Goal: Book appointment/travel/reservation

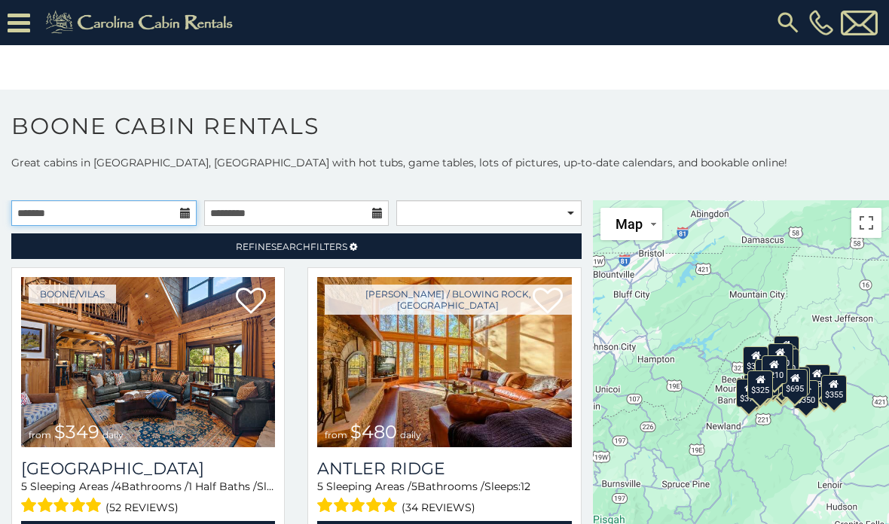
click at [178, 206] on input "text" at bounding box center [103, 213] width 185 height 26
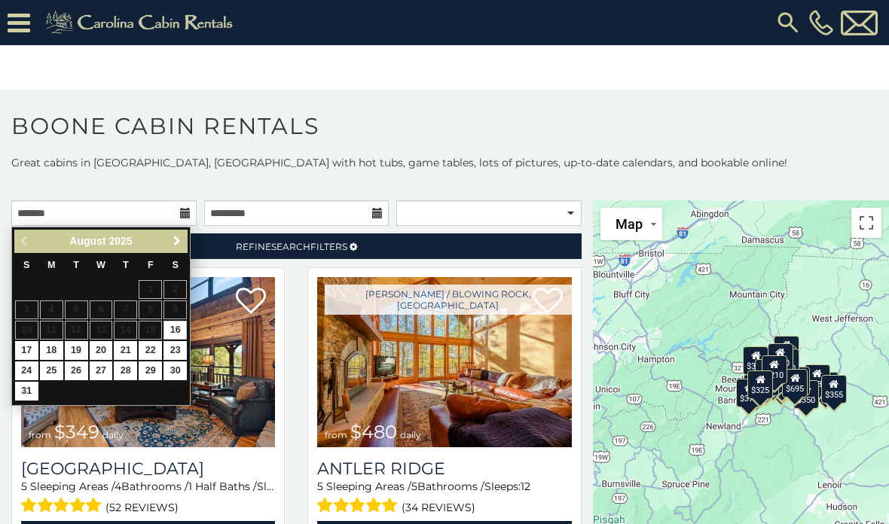
click at [176, 243] on span "Next" at bounding box center [177, 241] width 12 height 12
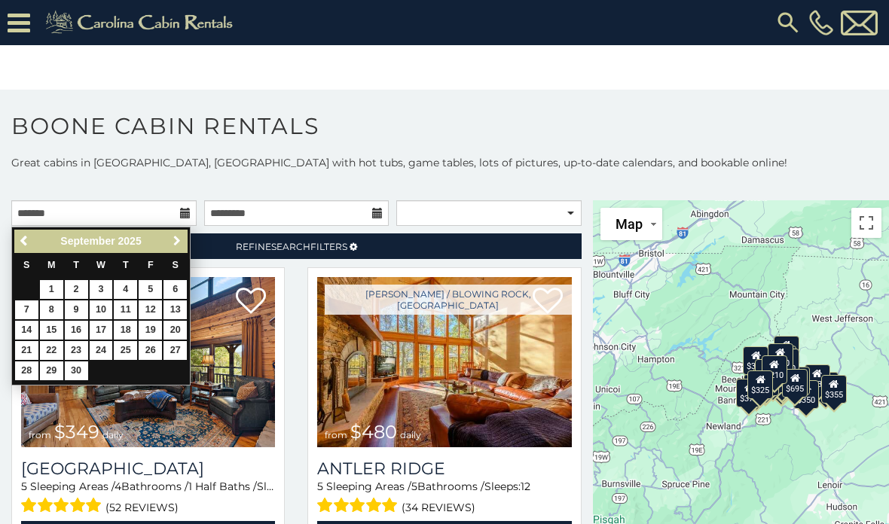
click at [183, 241] on link "Next" at bounding box center [176, 241] width 19 height 19
click at [184, 240] on link "Next" at bounding box center [176, 241] width 19 height 19
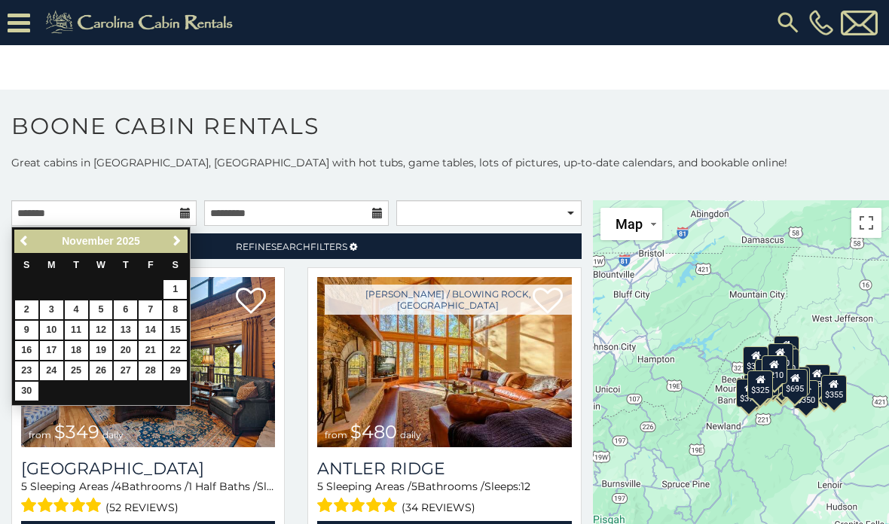
click at [182, 237] on span "Next" at bounding box center [177, 241] width 12 height 12
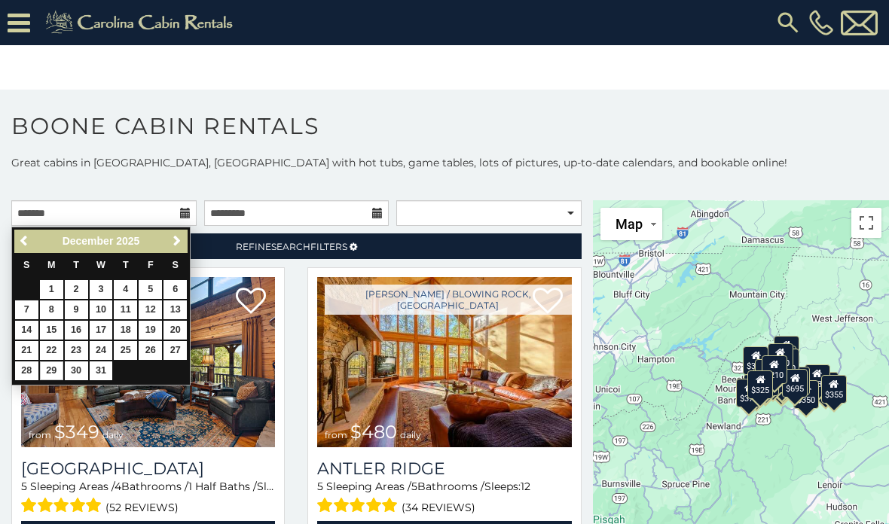
click at [53, 363] on link "29" at bounding box center [51, 371] width 23 height 19
type input "**********"
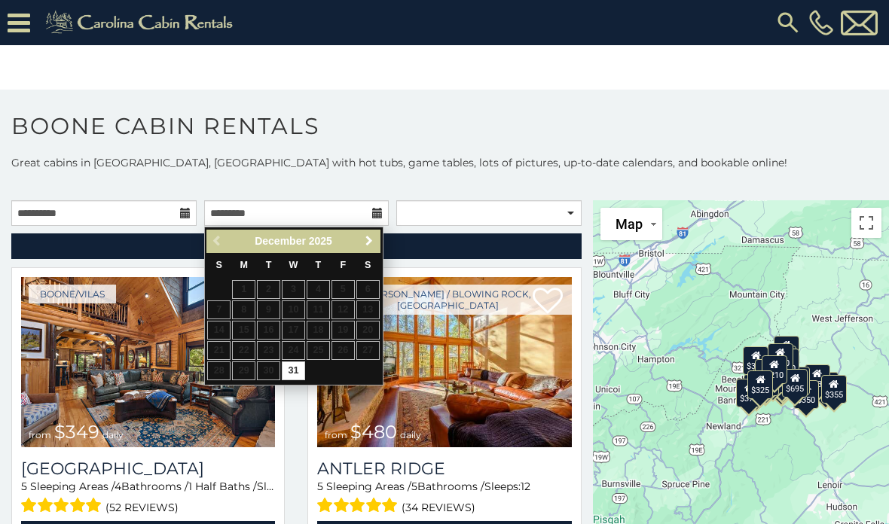
click at [368, 245] on span "Next" at bounding box center [369, 241] width 12 height 12
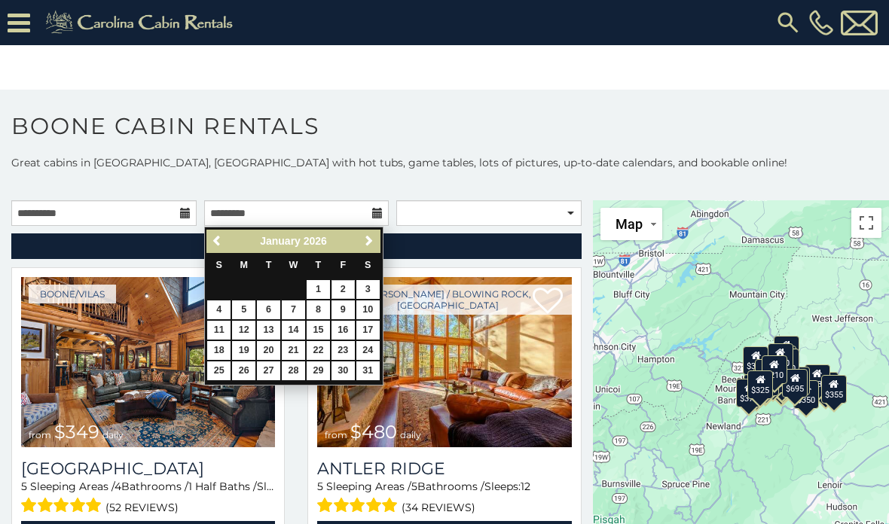
click at [345, 289] on link "2" at bounding box center [342, 289] width 23 height 19
type input "**********"
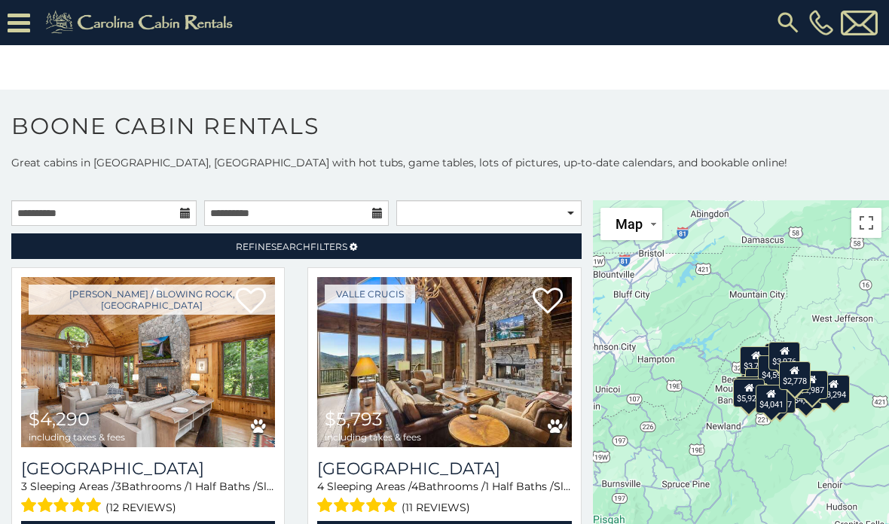
click at [582, 203] on div "**********" at bounding box center [489, 213] width 193 height 26
click at [566, 224] on select "**********" at bounding box center [488, 213] width 185 height 26
click at [368, 251] on link "Refine Search Filters" at bounding box center [296, 247] width 570 height 26
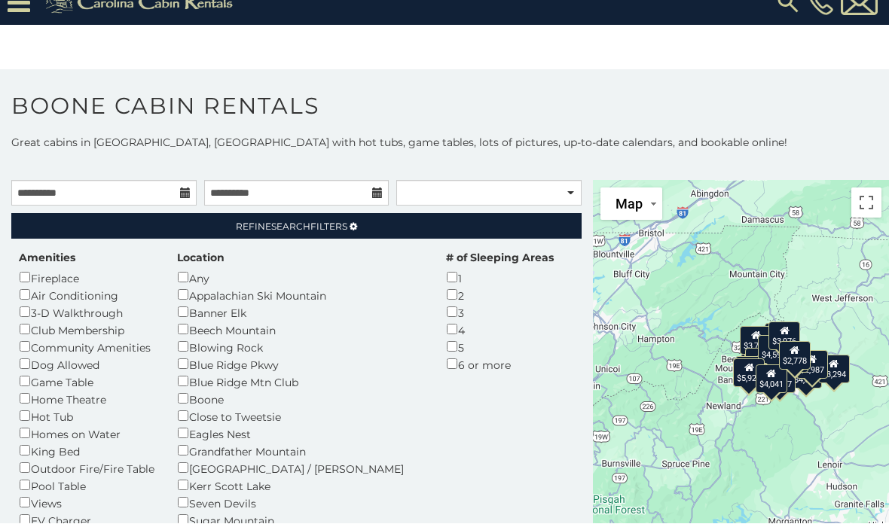
scroll to position [63, 0]
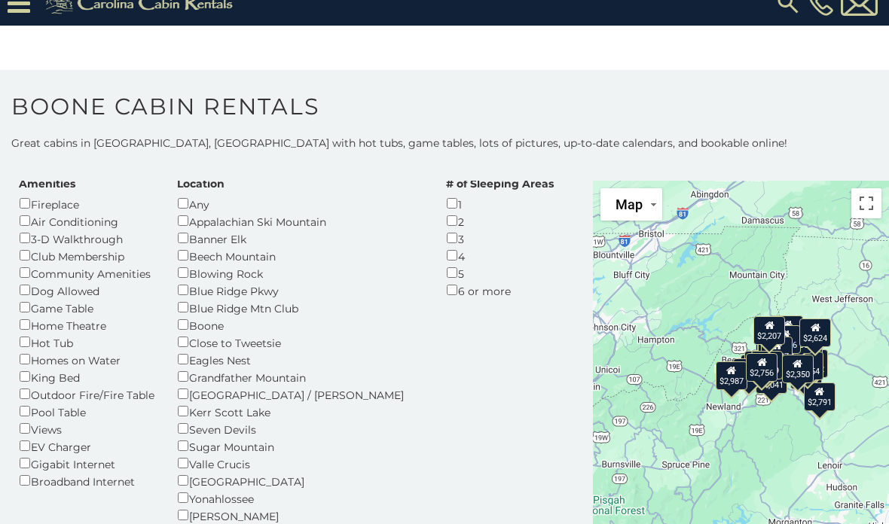
scroll to position [75, 0]
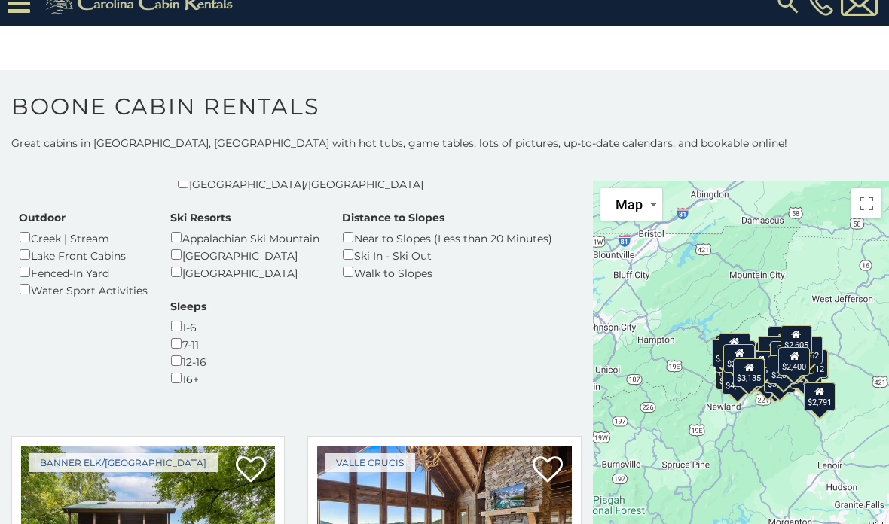
scroll to position [451, 0]
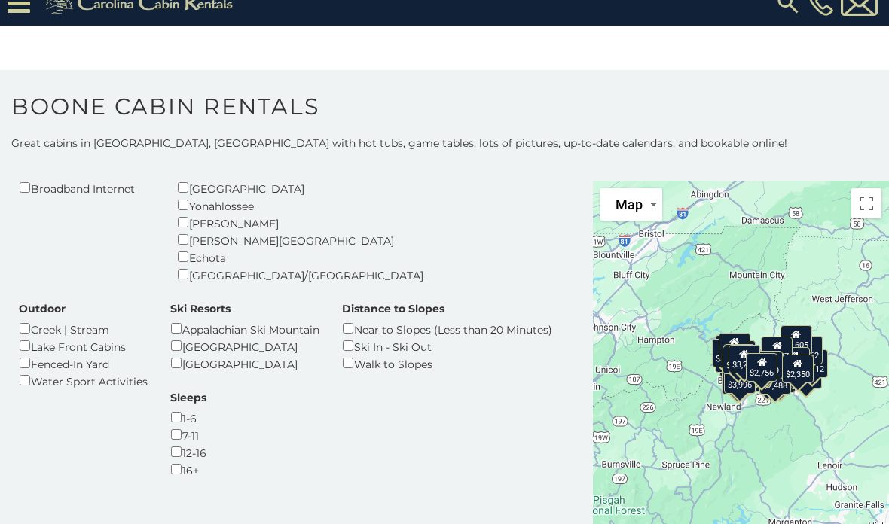
scroll to position [370, 0]
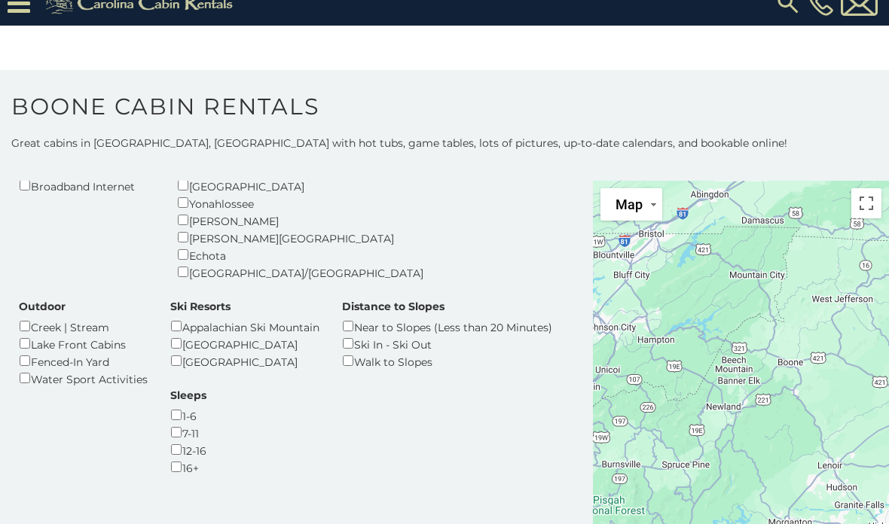
scroll to position [249, 0]
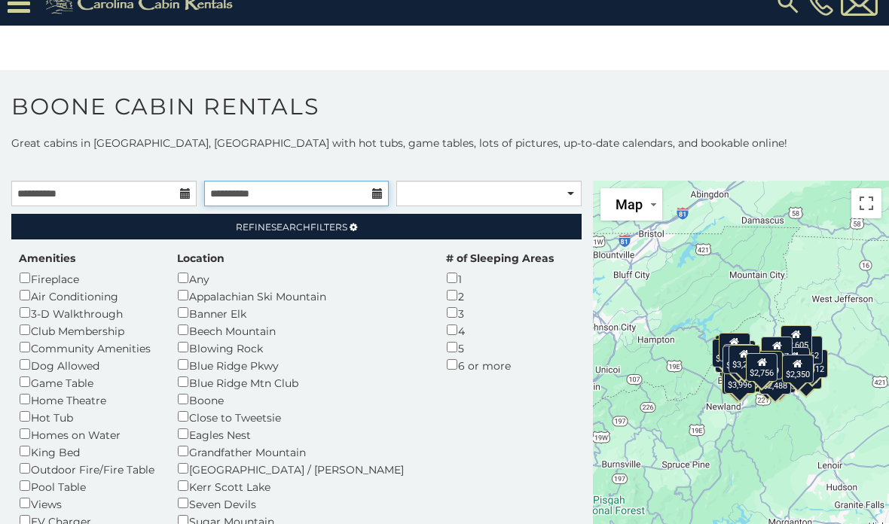
click at [383, 181] on input "**********" at bounding box center [296, 194] width 185 height 26
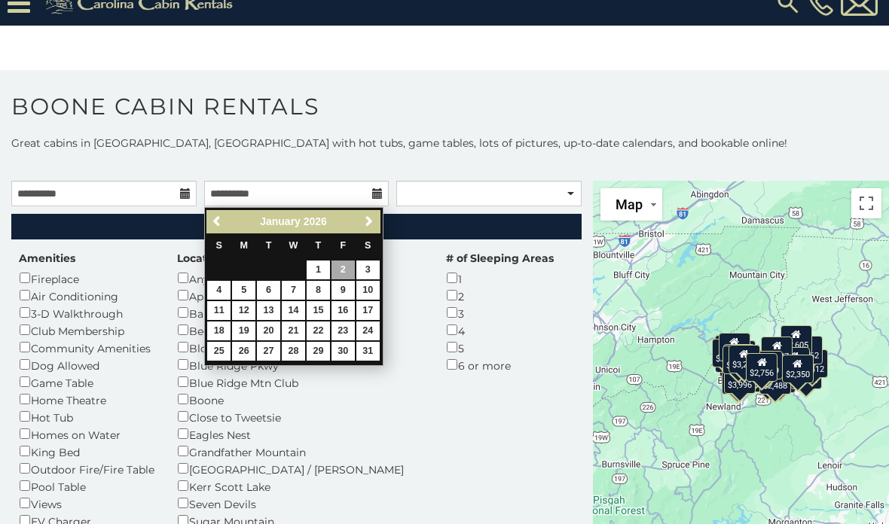
click at [220, 215] on span "Previous" at bounding box center [218, 221] width 12 height 12
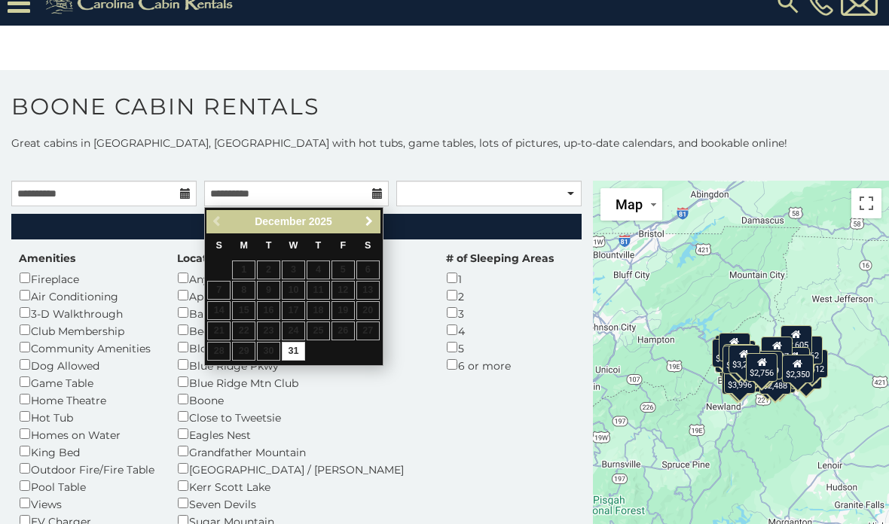
click at [377, 212] on link "Next" at bounding box center [369, 221] width 19 height 19
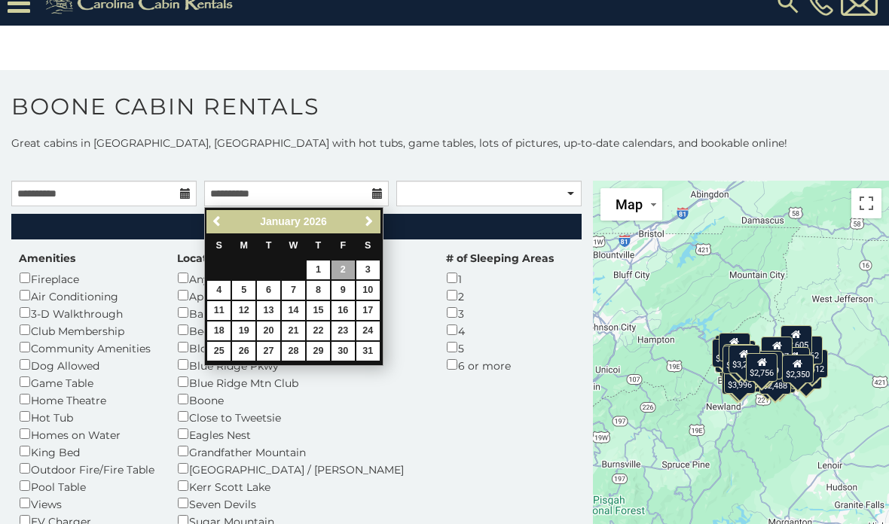
click at [691, 93] on h1 "Boone Cabin Rentals" at bounding box center [444, 114] width 889 height 43
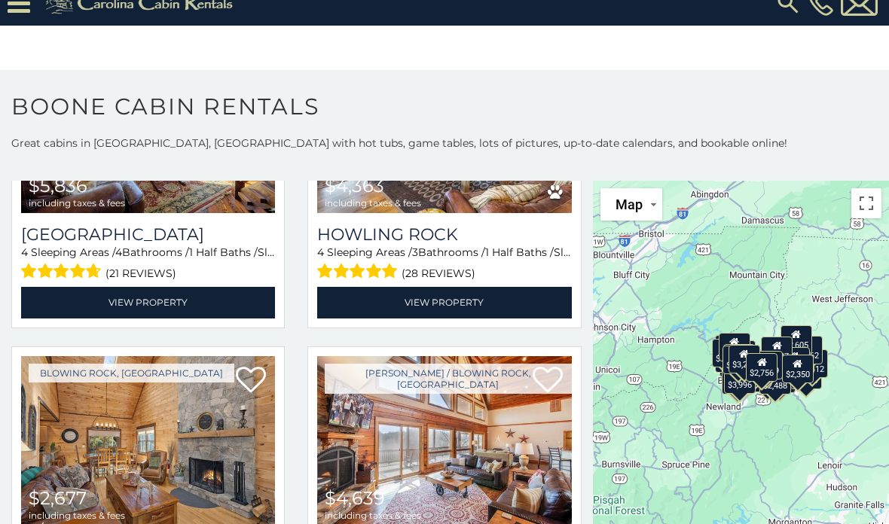
scroll to position [1801, 0]
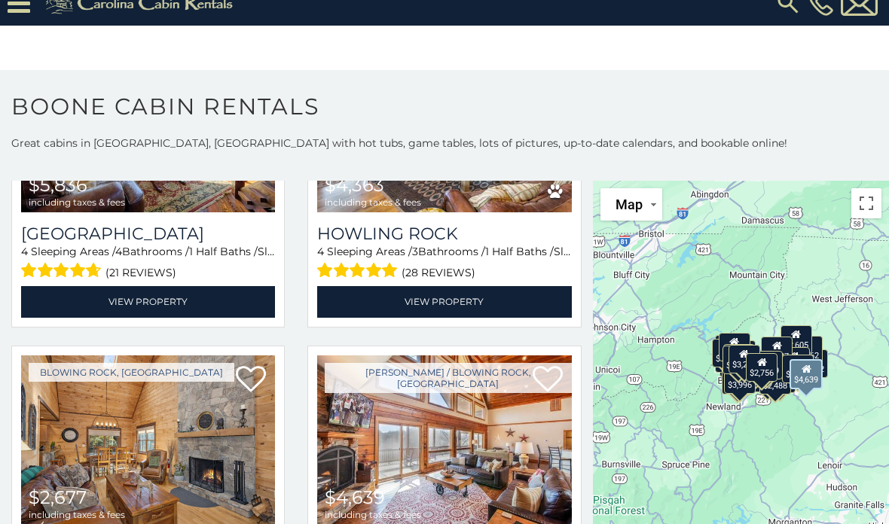
click at [493, 356] on img at bounding box center [444, 441] width 254 height 170
click at [210, 356] on img at bounding box center [148, 441] width 254 height 170
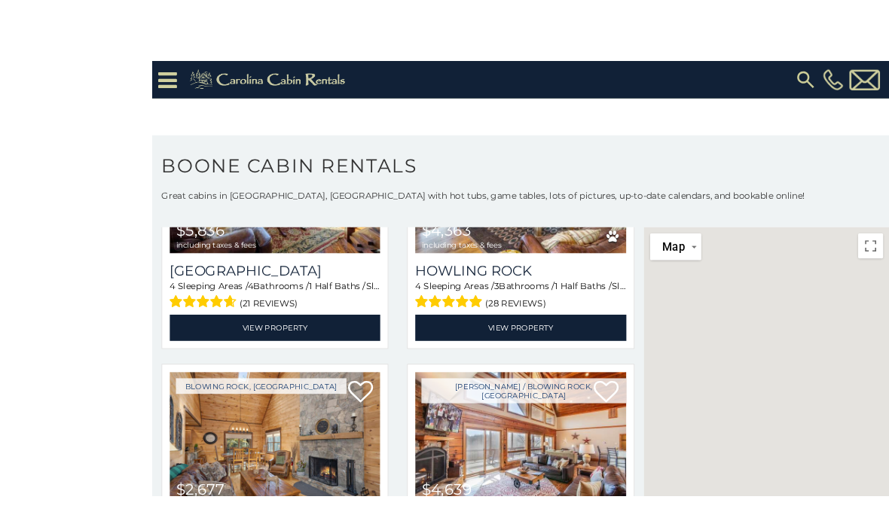
scroll to position [21, 0]
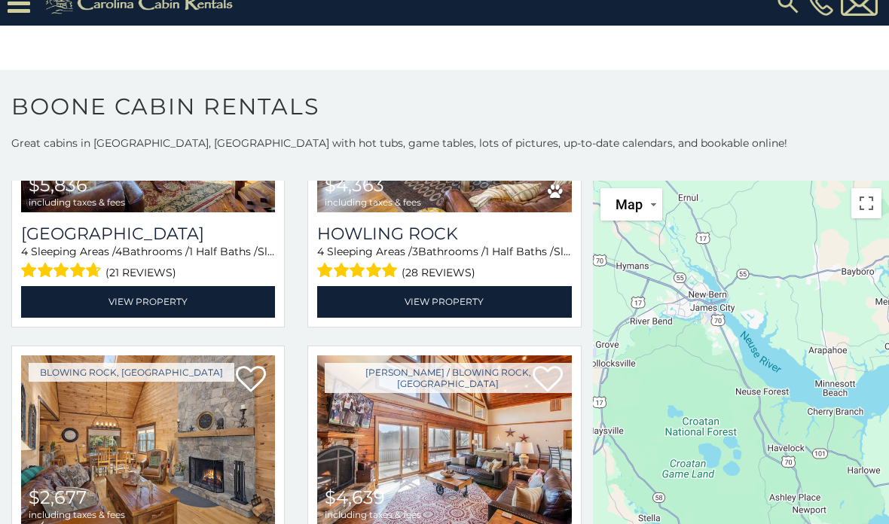
click at [868, 209] on button "Toggle fullscreen view" at bounding box center [866, 203] width 30 height 30
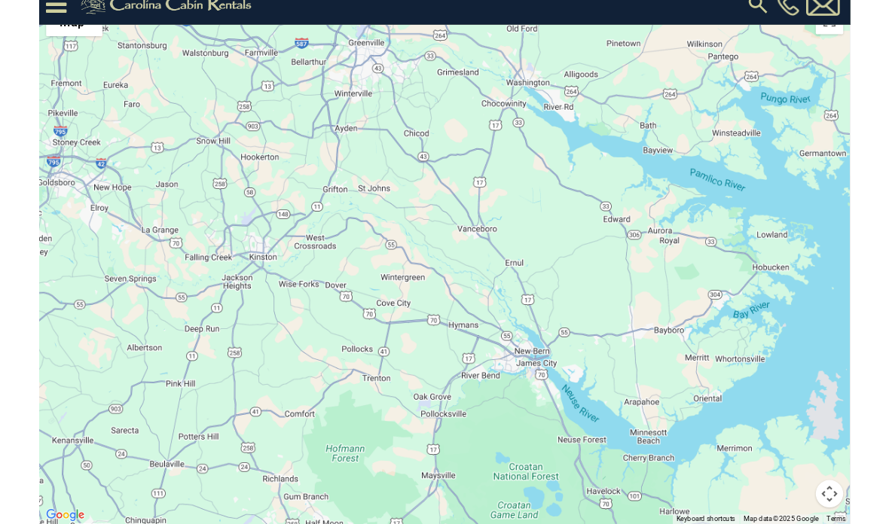
scroll to position [3, 0]
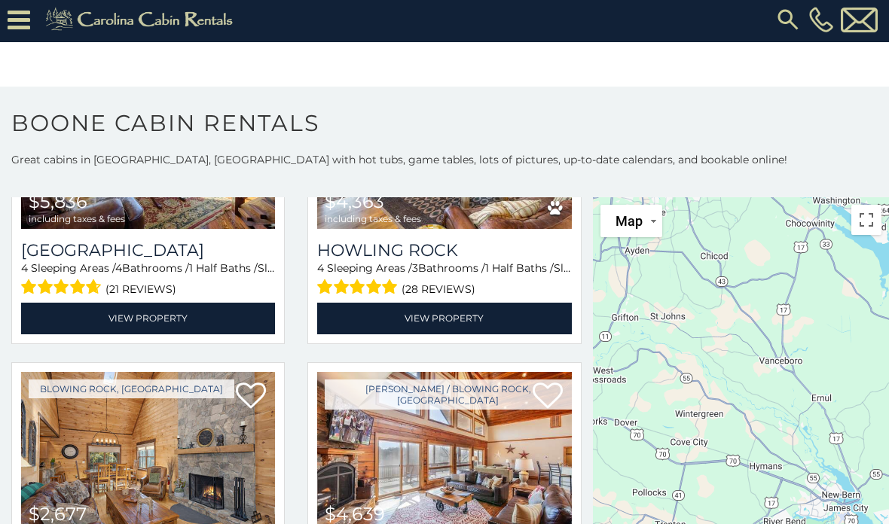
click at [632, 225] on span "Map" at bounding box center [629, 221] width 27 height 16
click at [633, 289] on li "Map" at bounding box center [645, 278] width 87 height 26
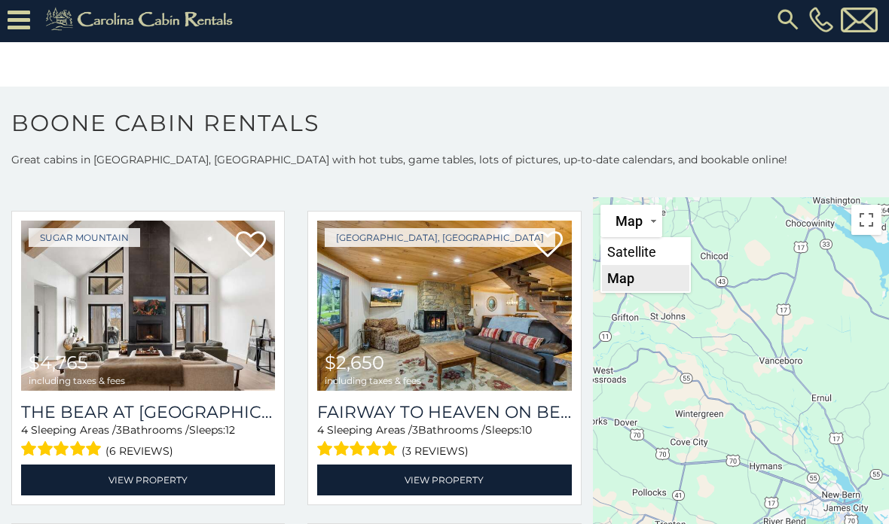
scroll to position [2576, 0]
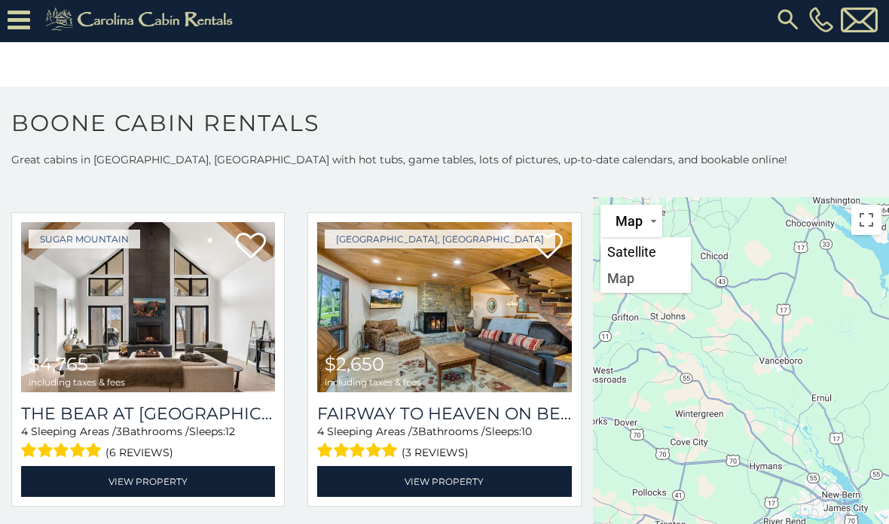
click at [466, 466] on link "View Property" at bounding box center [444, 481] width 254 height 31
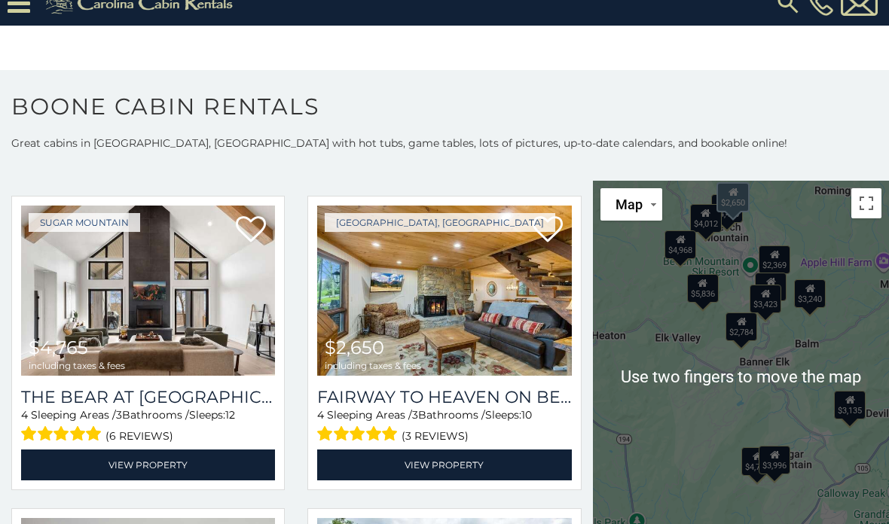
scroll to position [59, 0]
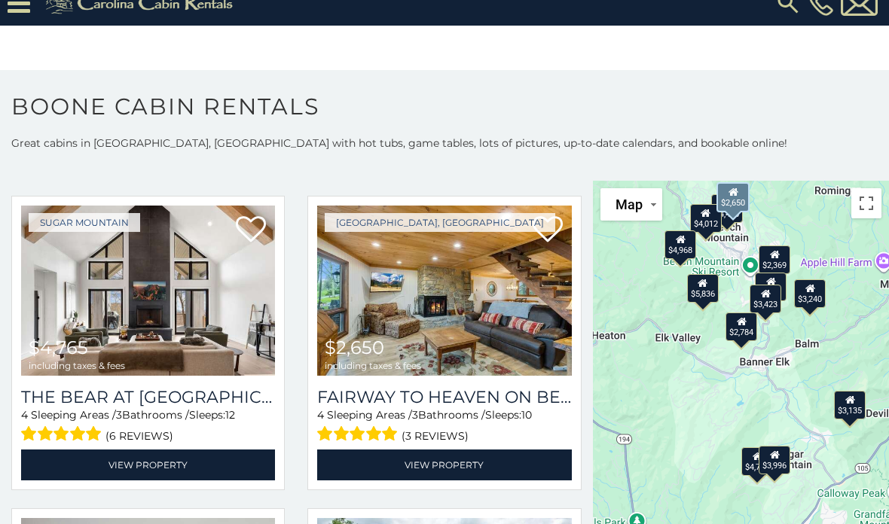
click at [784, 446] on div "$3,996" at bounding box center [775, 460] width 32 height 29
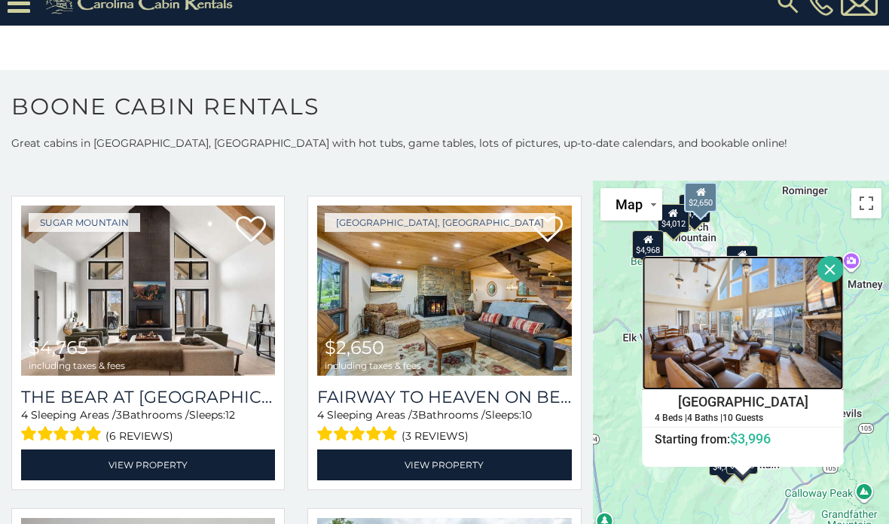
click at [773, 296] on img at bounding box center [743, 323] width 201 height 134
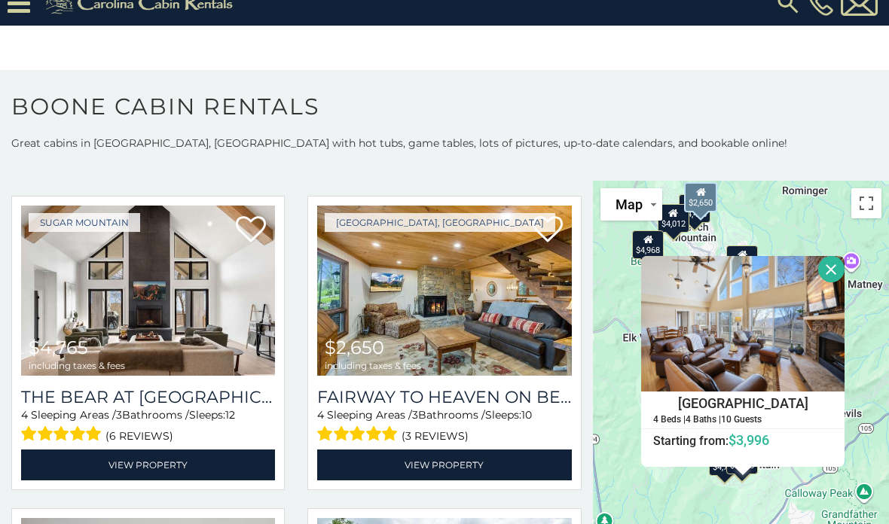
scroll to position [0, 0]
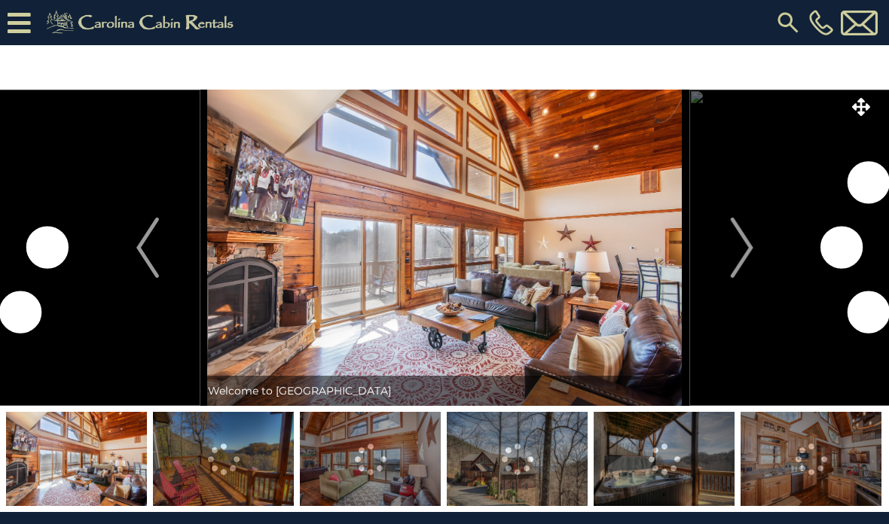
click at [737, 242] on img "Next" at bounding box center [741, 248] width 23 height 60
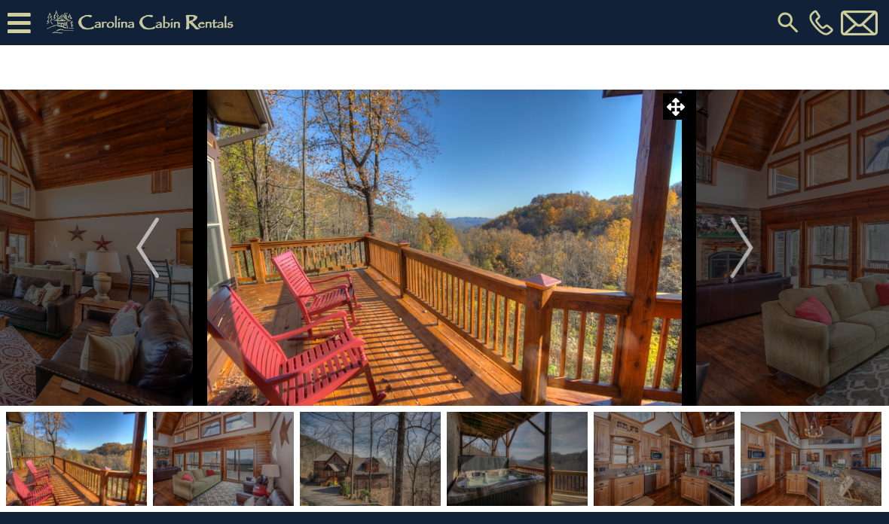
click at [742, 259] on img "Next" at bounding box center [741, 248] width 23 height 60
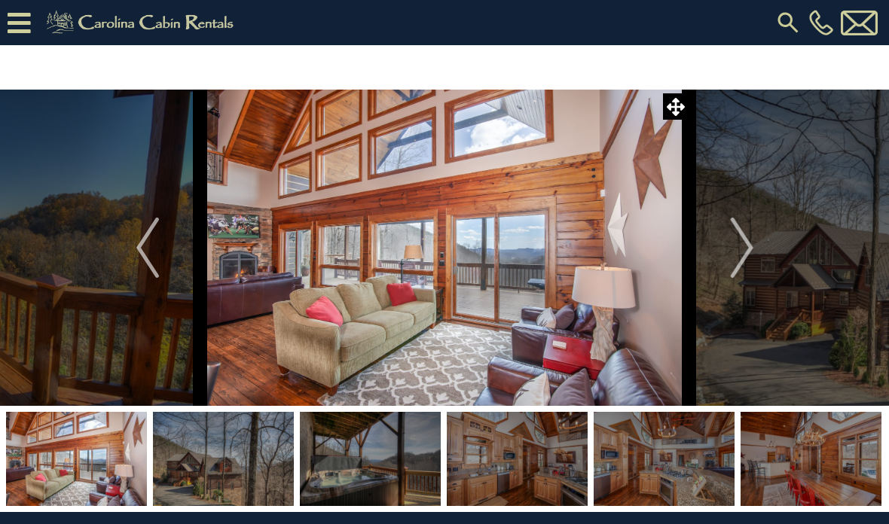
click at [741, 248] on img "Next" at bounding box center [741, 248] width 23 height 60
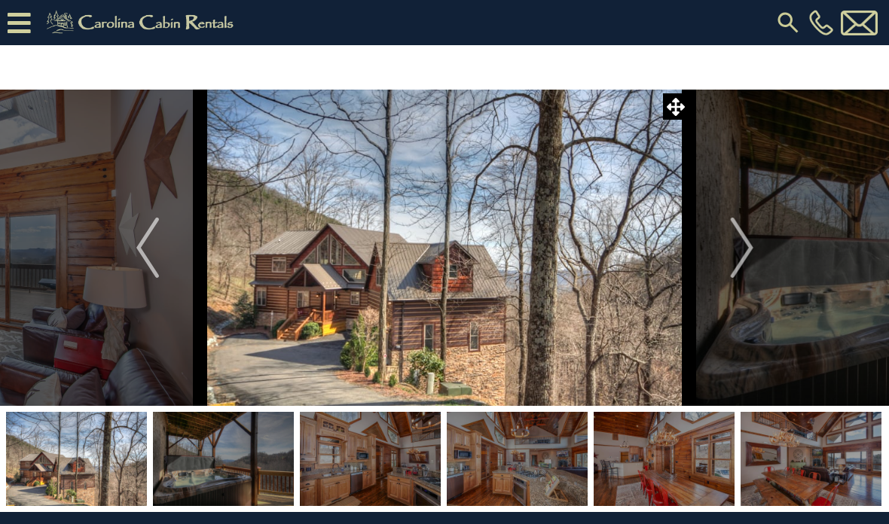
click at [746, 251] on img "Next" at bounding box center [741, 248] width 23 height 60
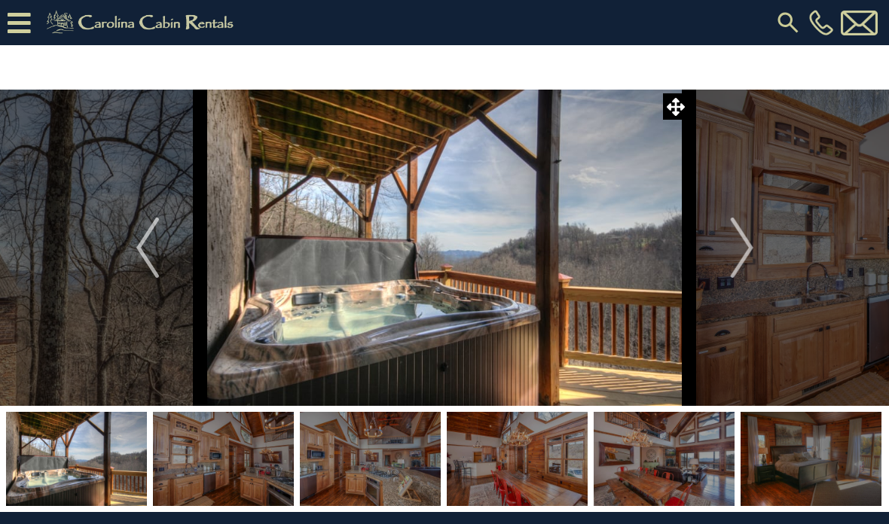
click at [742, 252] on img "Next" at bounding box center [741, 248] width 23 height 60
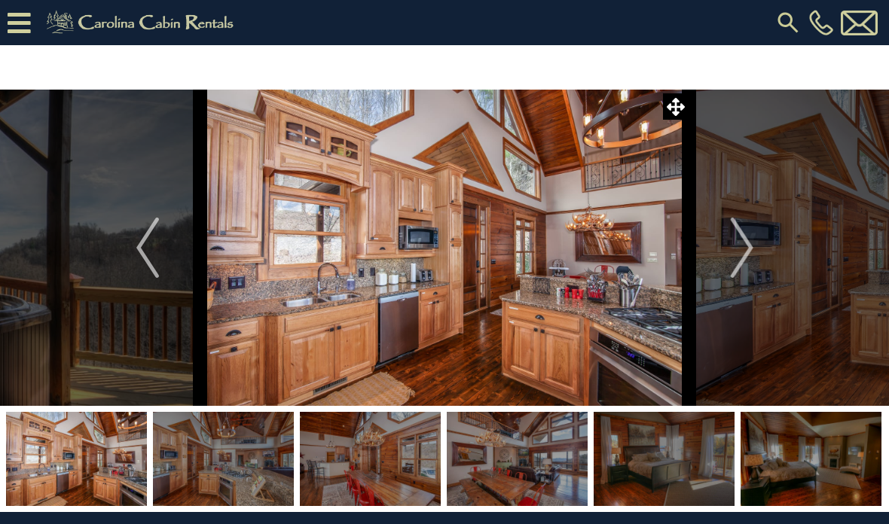
click at [746, 248] on img "Next" at bounding box center [741, 248] width 23 height 60
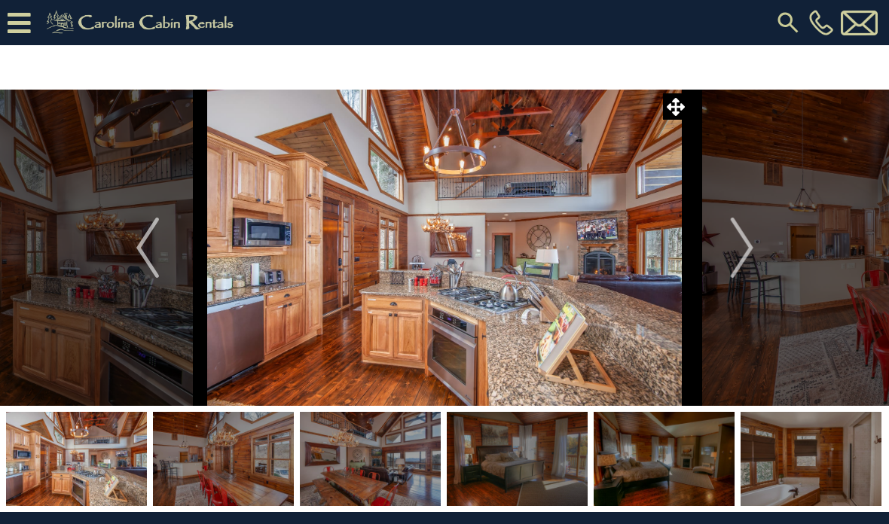
click at [749, 245] on img "Next" at bounding box center [741, 248] width 23 height 60
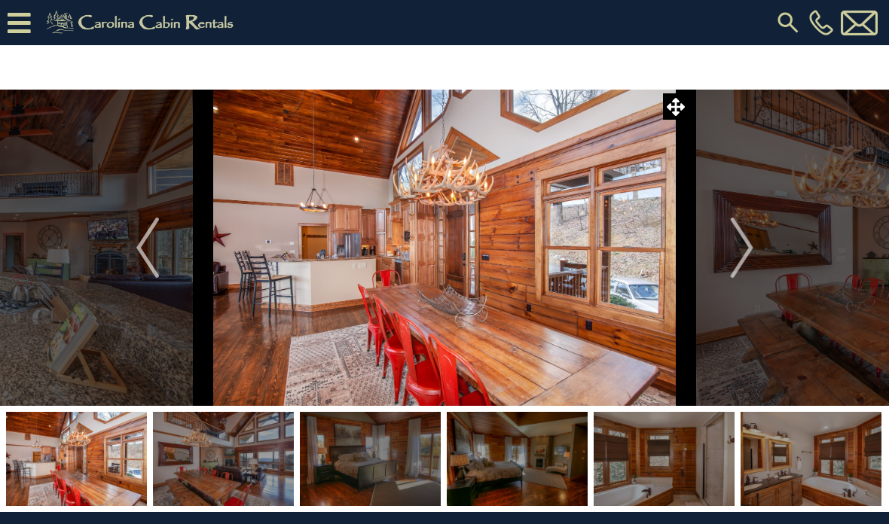
click at [750, 245] on img "Next" at bounding box center [741, 248] width 23 height 60
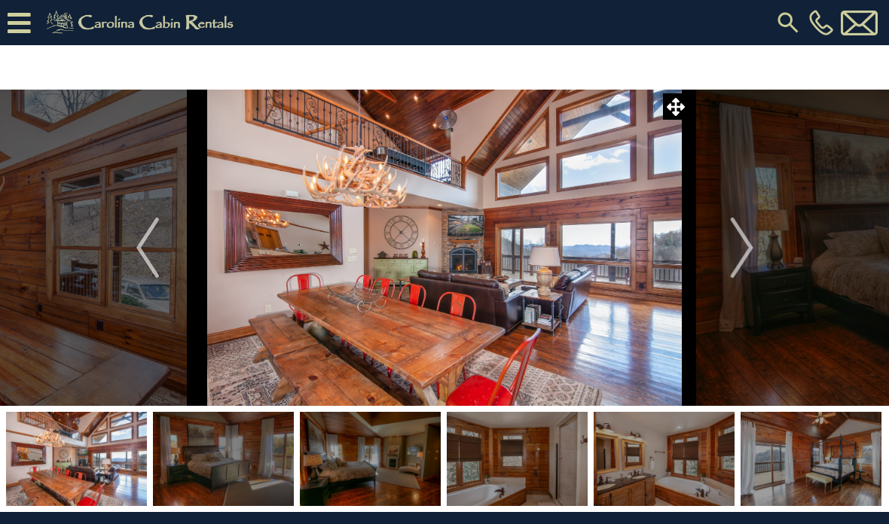
click at [751, 242] on img "Next" at bounding box center [741, 248] width 23 height 60
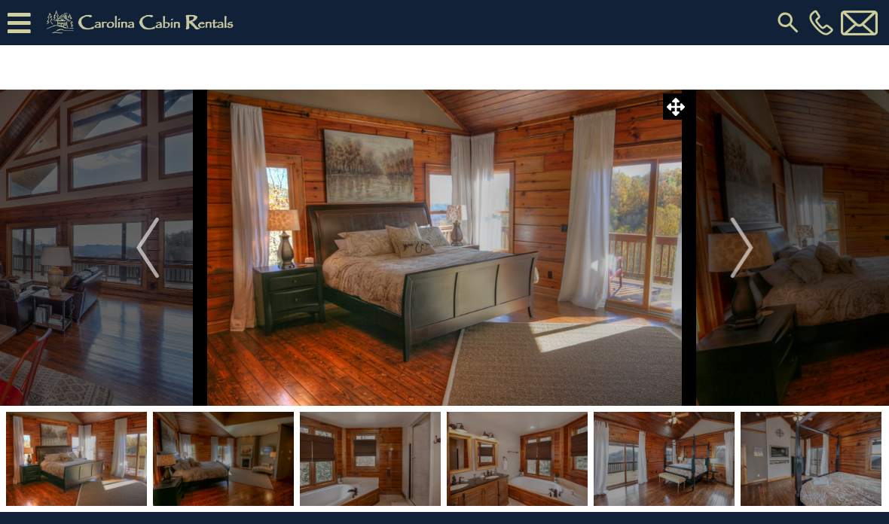
click at [745, 243] on img "Next" at bounding box center [741, 248] width 23 height 60
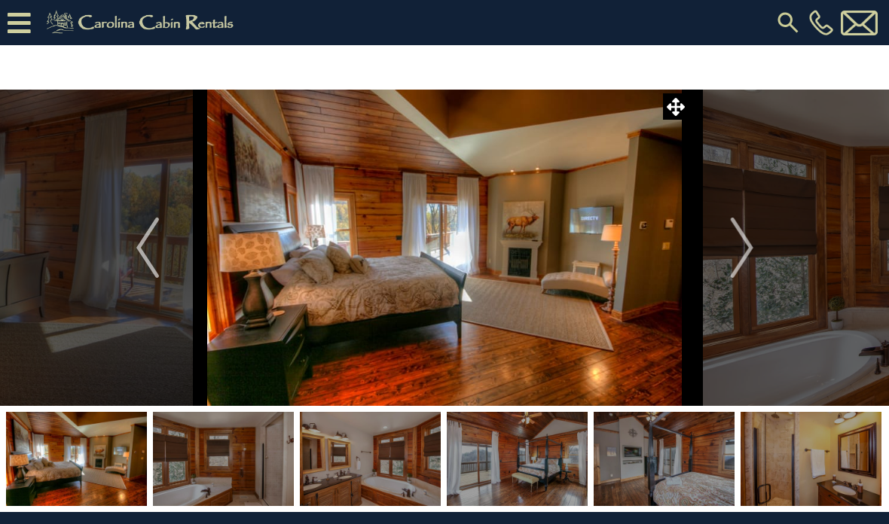
click at [747, 240] on img "Next" at bounding box center [741, 248] width 23 height 60
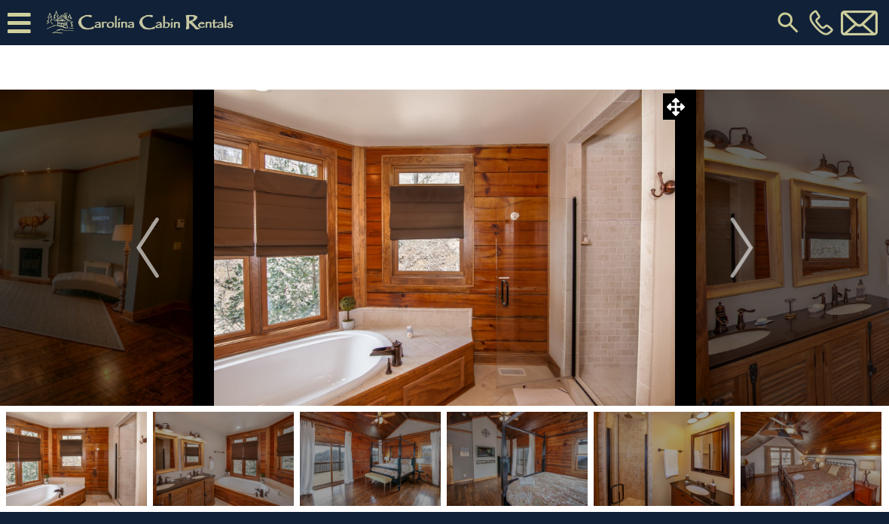
click at [748, 240] on img "Next" at bounding box center [741, 248] width 23 height 60
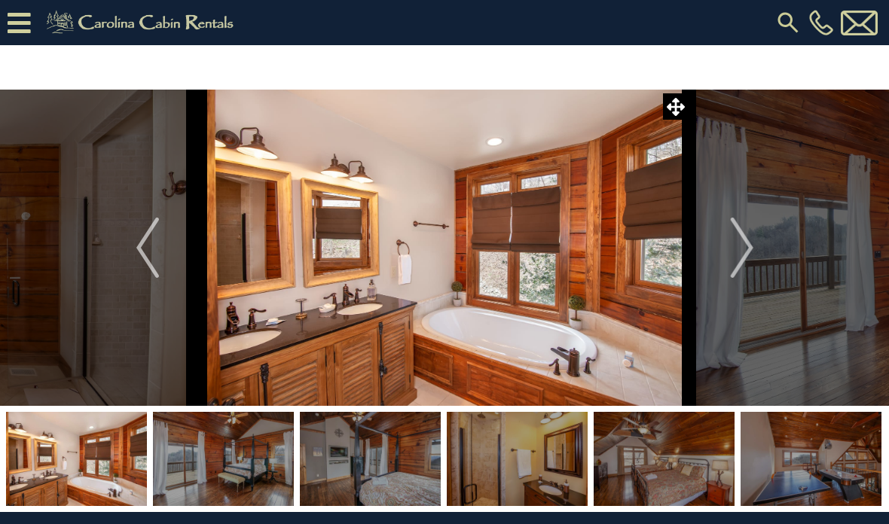
click at [748, 240] on img "Next" at bounding box center [741, 248] width 23 height 60
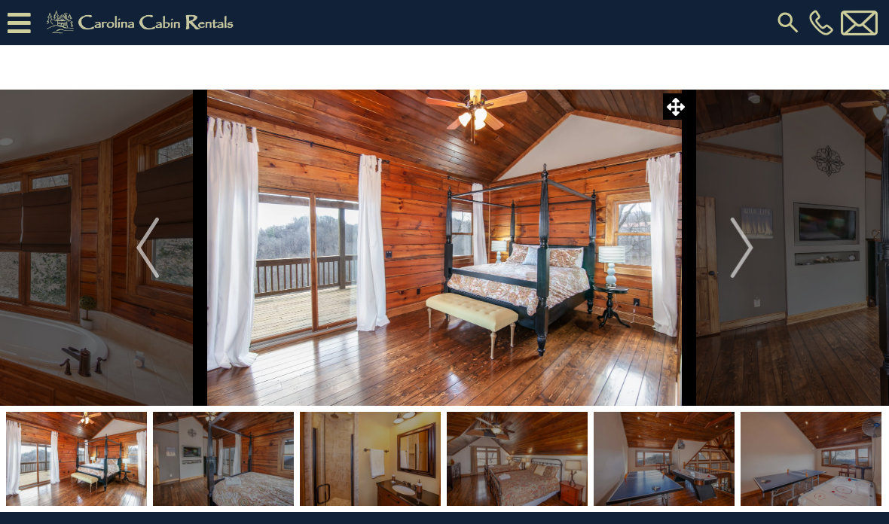
click at [744, 244] on img "Next" at bounding box center [741, 248] width 23 height 60
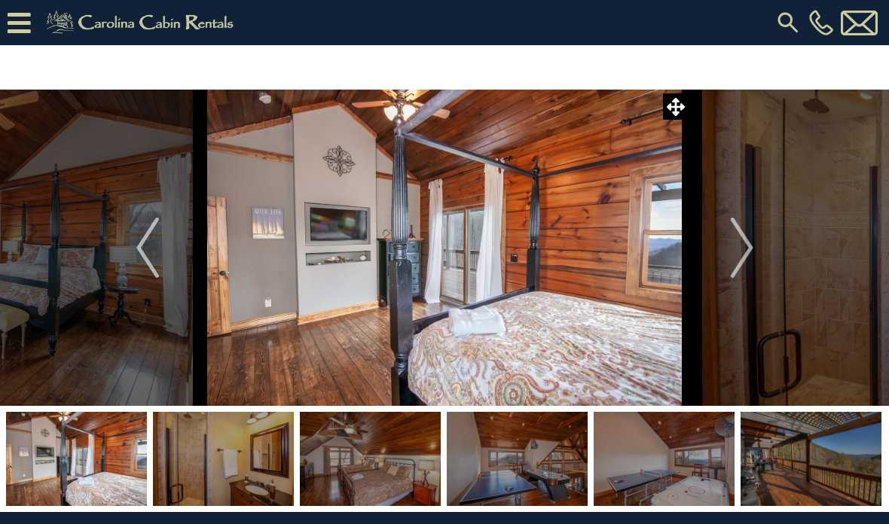
click at [750, 240] on img "Next" at bounding box center [741, 248] width 23 height 60
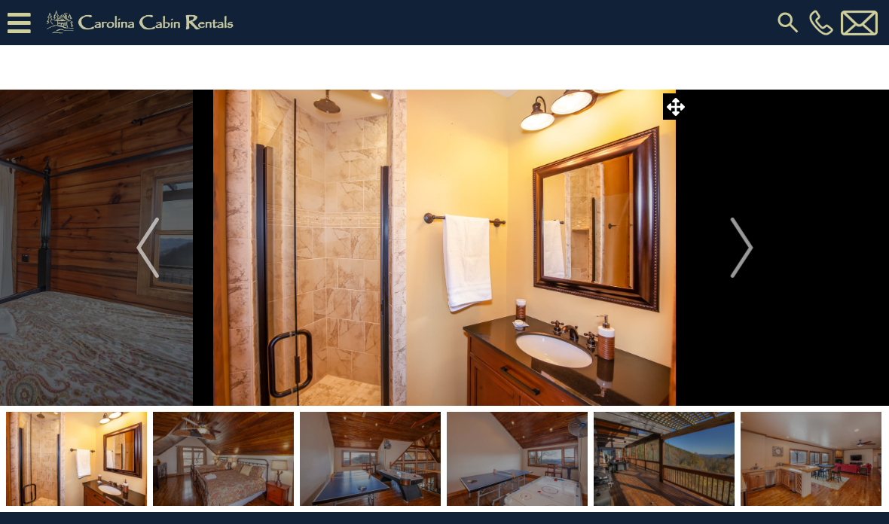
click at [745, 247] on img "Next" at bounding box center [741, 248] width 23 height 60
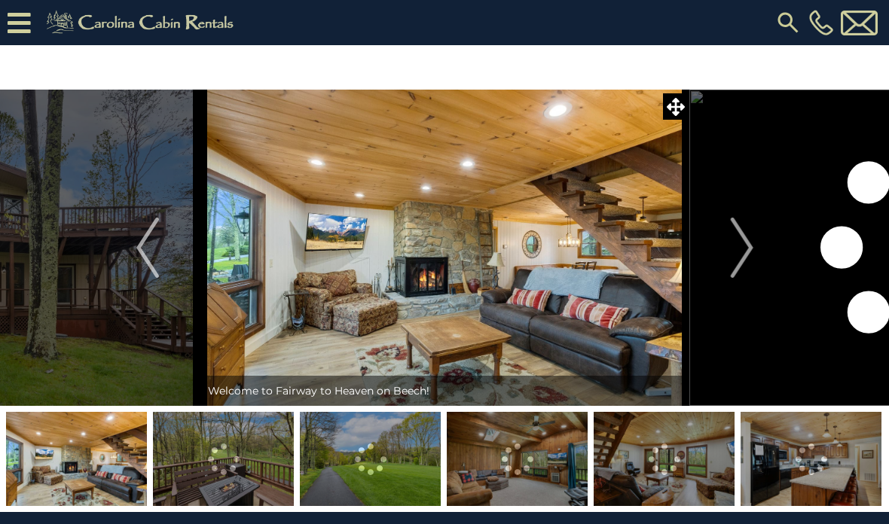
click at [751, 240] on img "Next" at bounding box center [741, 248] width 23 height 60
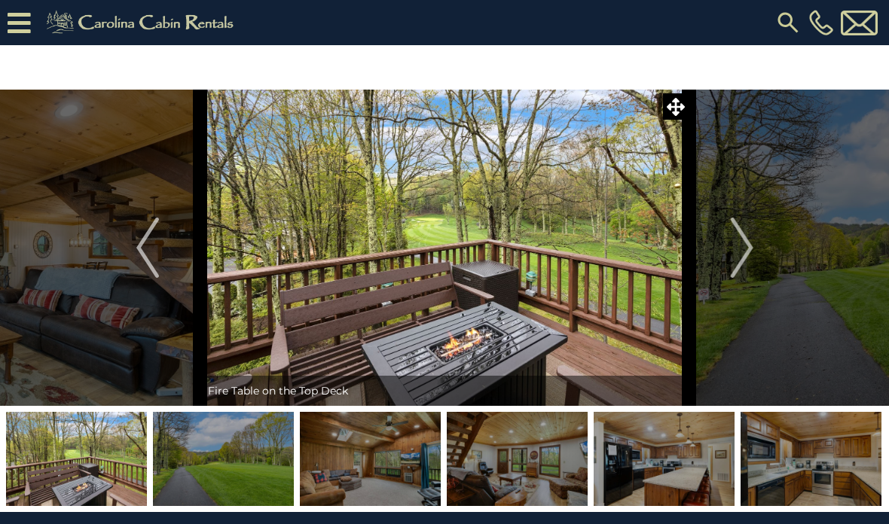
click at [735, 251] on img "Next" at bounding box center [741, 248] width 23 height 60
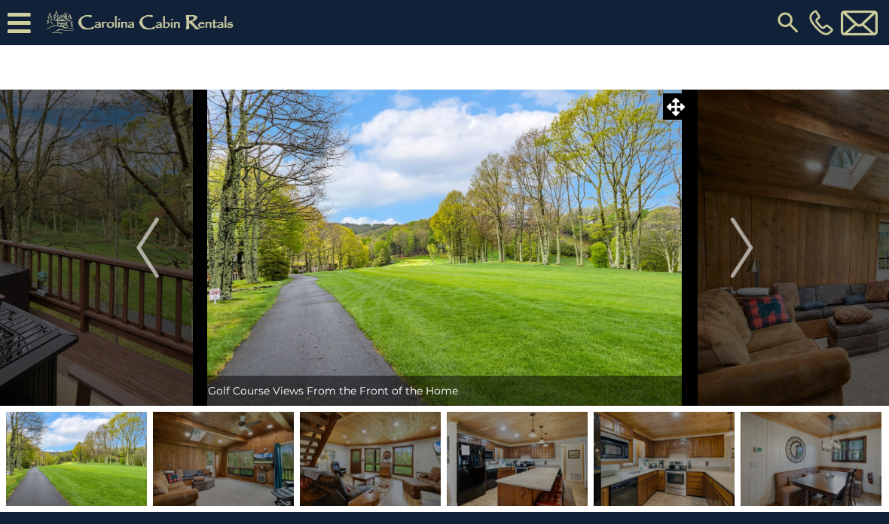
click at [745, 243] on img "Next" at bounding box center [741, 248] width 23 height 60
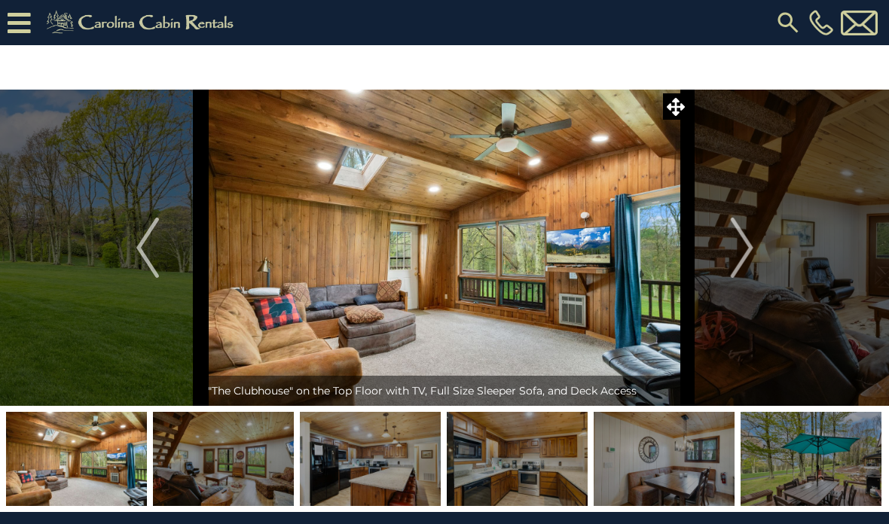
click at [749, 238] on img "Next" at bounding box center [741, 248] width 23 height 60
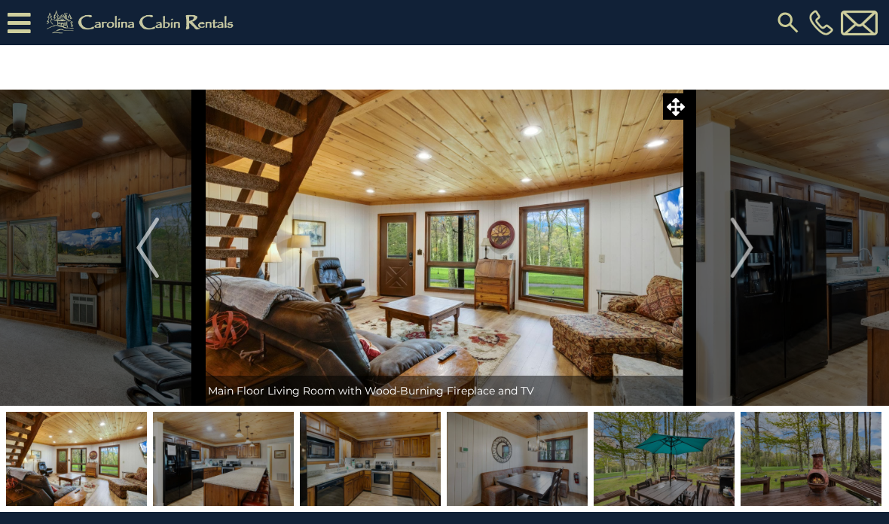
click at [743, 243] on img "Next" at bounding box center [741, 248] width 23 height 60
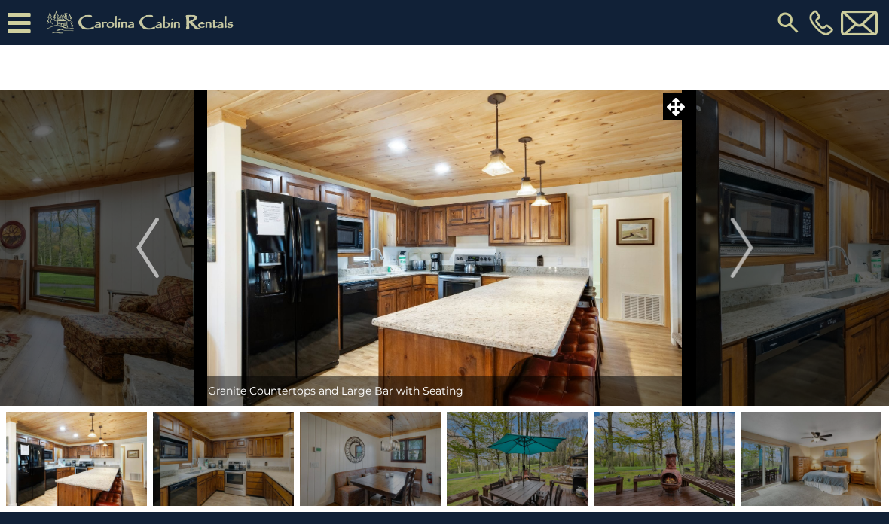
click at [741, 240] on img "Next" at bounding box center [741, 248] width 23 height 60
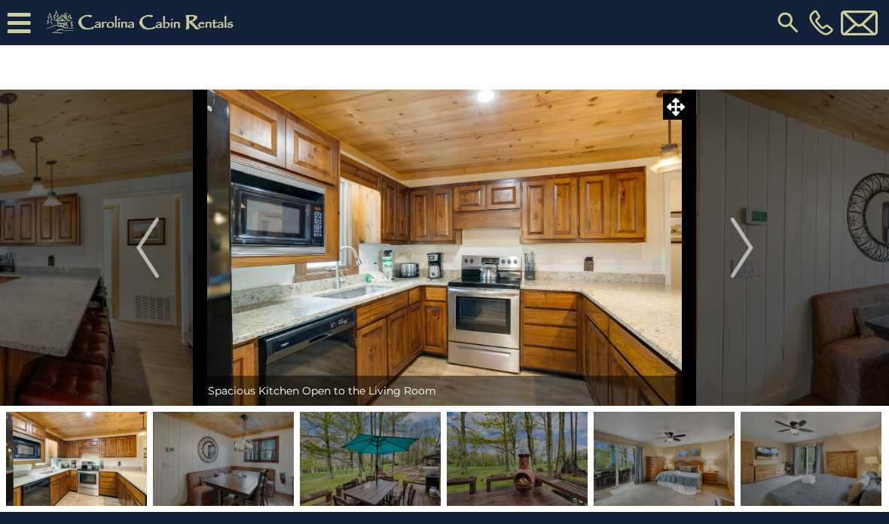
click at [735, 240] on img "Next" at bounding box center [741, 248] width 23 height 60
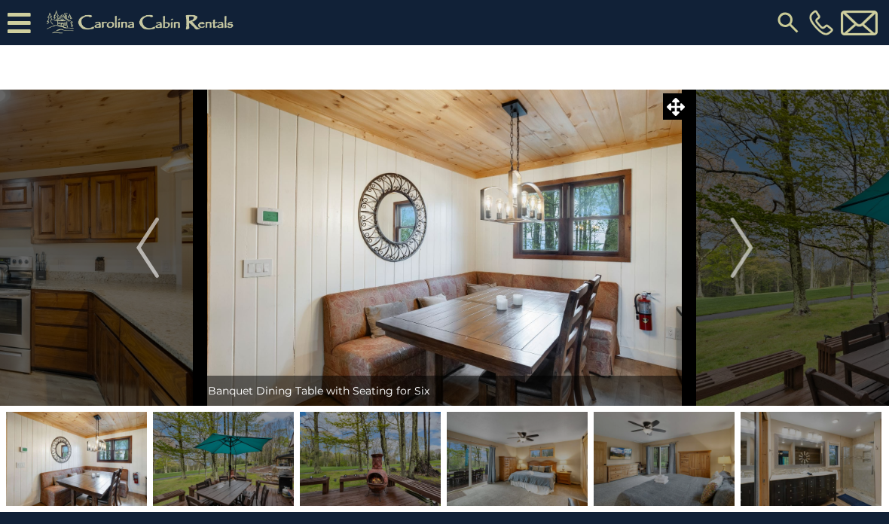
click at [740, 255] on img "Next" at bounding box center [741, 248] width 23 height 60
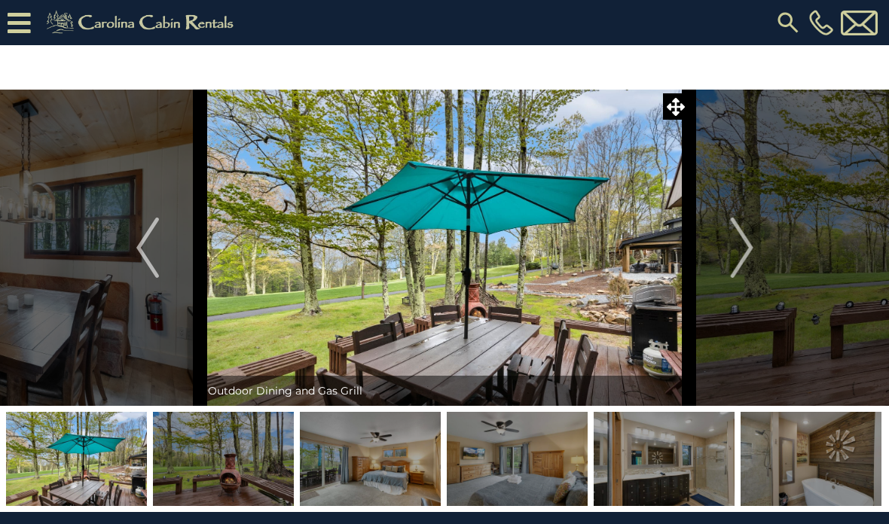
click at [746, 234] on img "Next" at bounding box center [741, 248] width 23 height 60
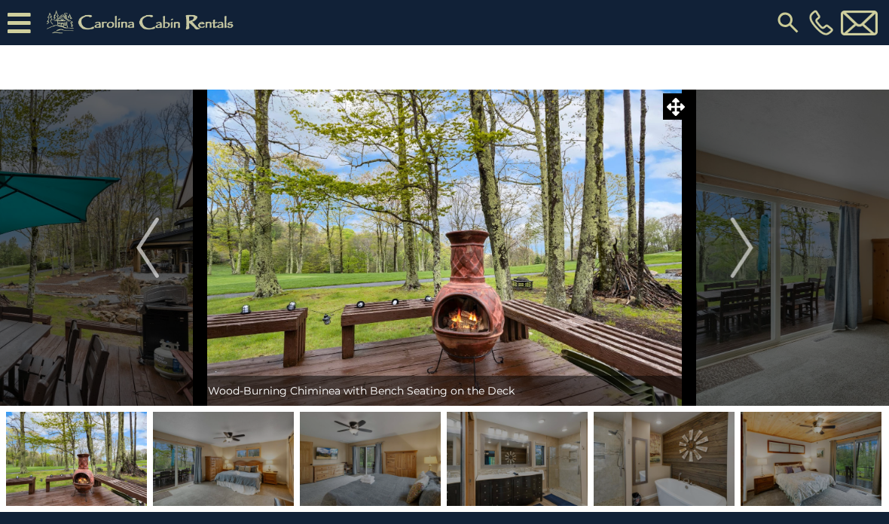
click at [738, 237] on img "Next" at bounding box center [741, 248] width 23 height 60
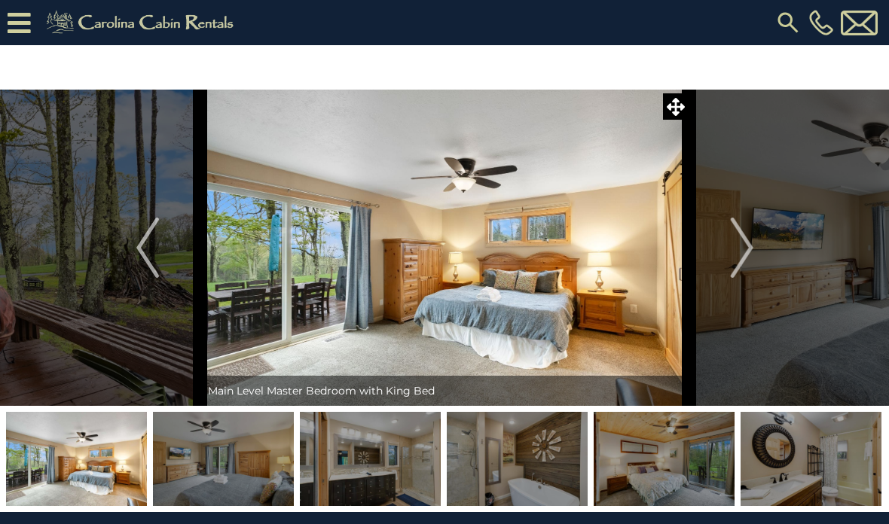
click at [744, 236] on img "Next" at bounding box center [741, 248] width 23 height 60
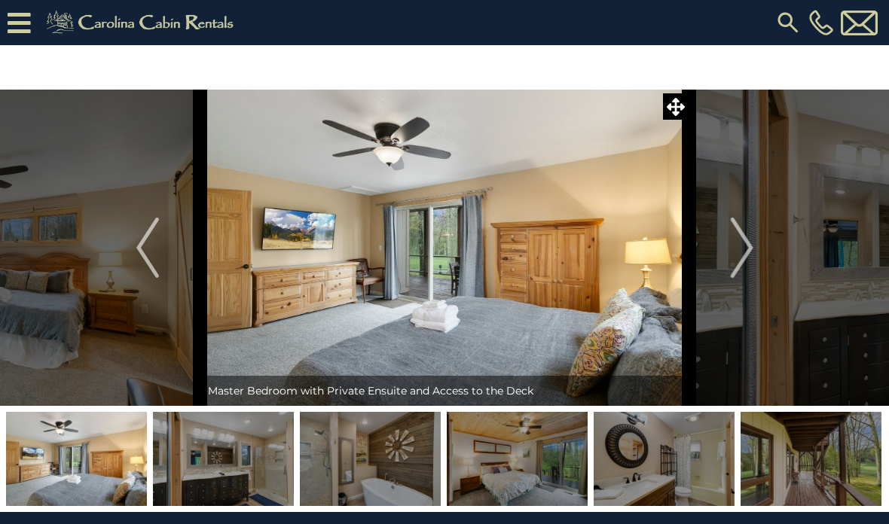
click at [747, 246] on img "Next" at bounding box center [741, 248] width 23 height 60
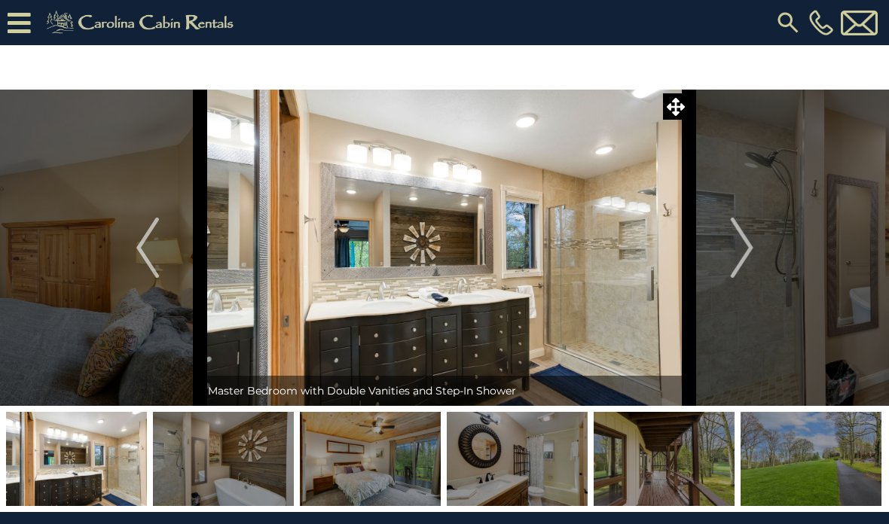
click at [733, 242] on img "Next" at bounding box center [741, 248] width 23 height 60
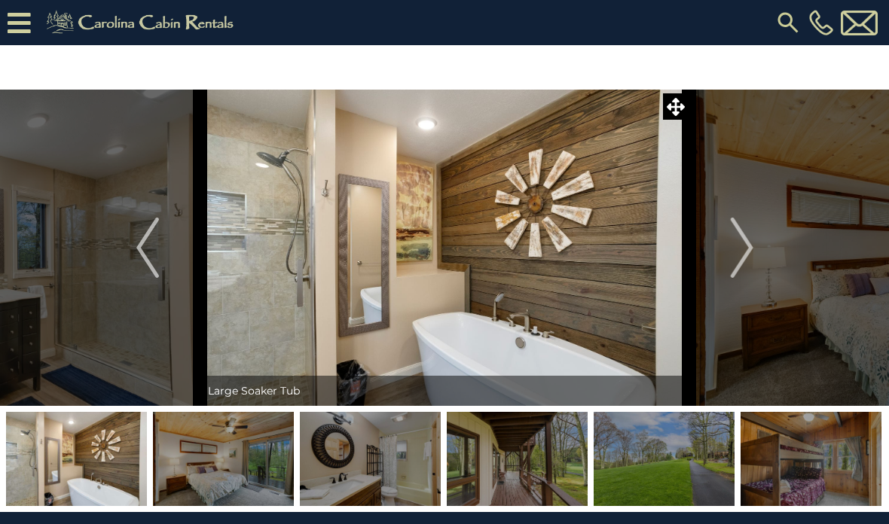
click at [737, 241] on img "Next" at bounding box center [741, 248] width 23 height 60
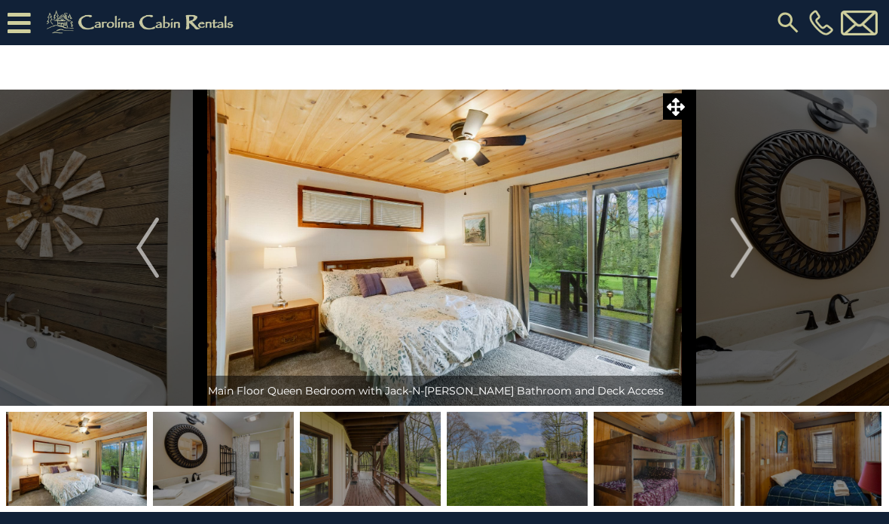
click at [736, 241] on img "Next" at bounding box center [741, 248] width 23 height 60
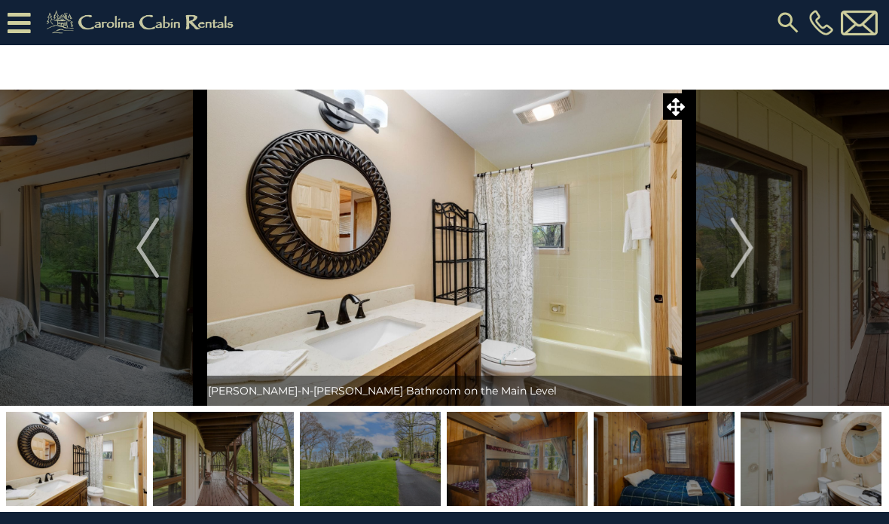
click at [756, 232] on button "Next" at bounding box center [741, 248] width 105 height 316
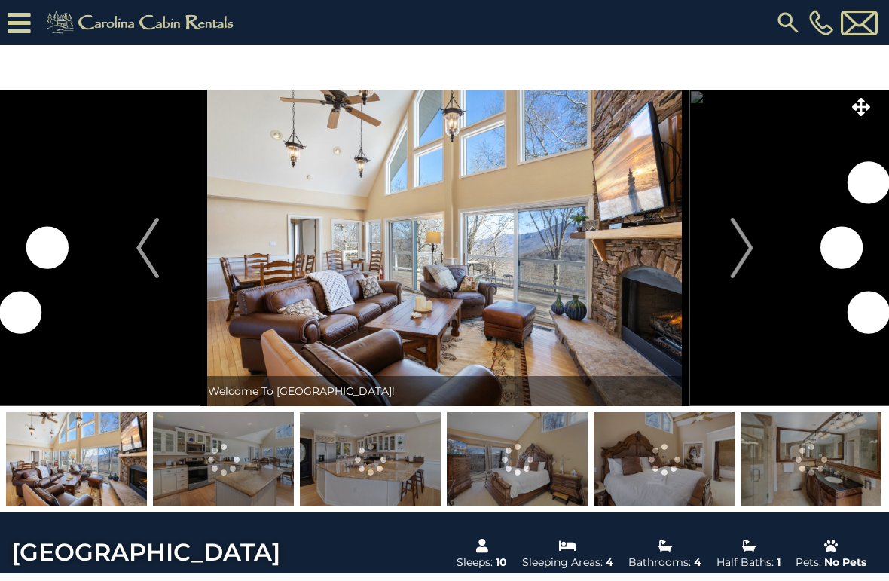
click at [731, 246] on img "Next" at bounding box center [741, 248] width 23 height 60
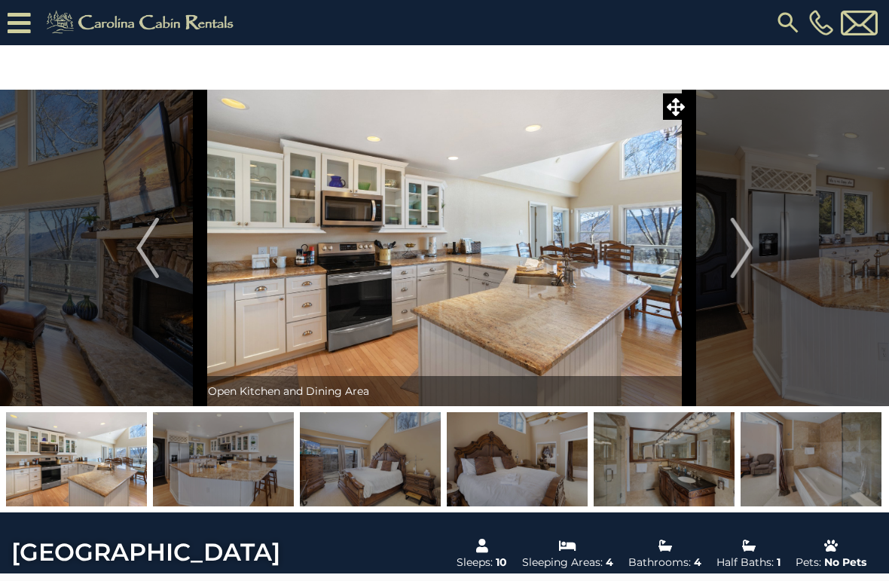
click at [735, 249] on img "Next" at bounding box center [741, 248] width 23 height 60
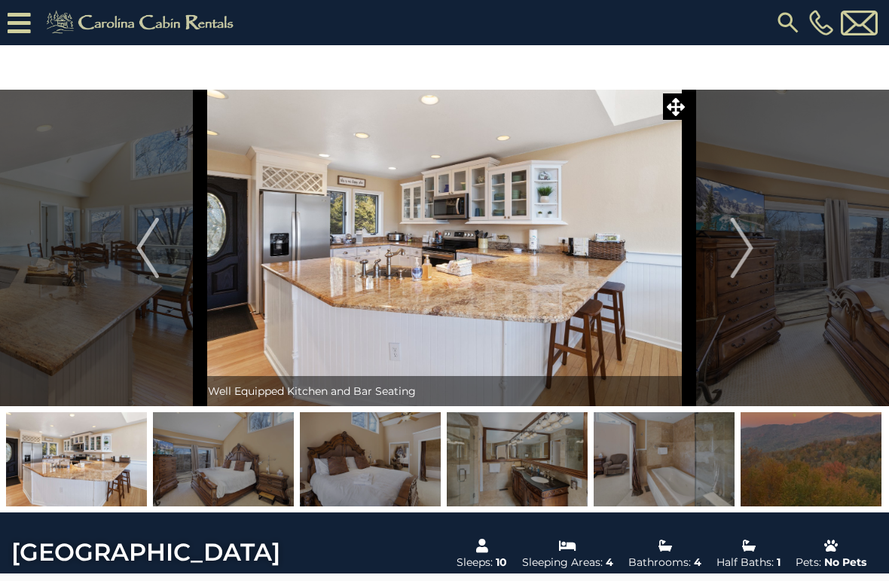
click at [746, 245] on img "Next" at bounding box center [741, 248] width 23 height 60
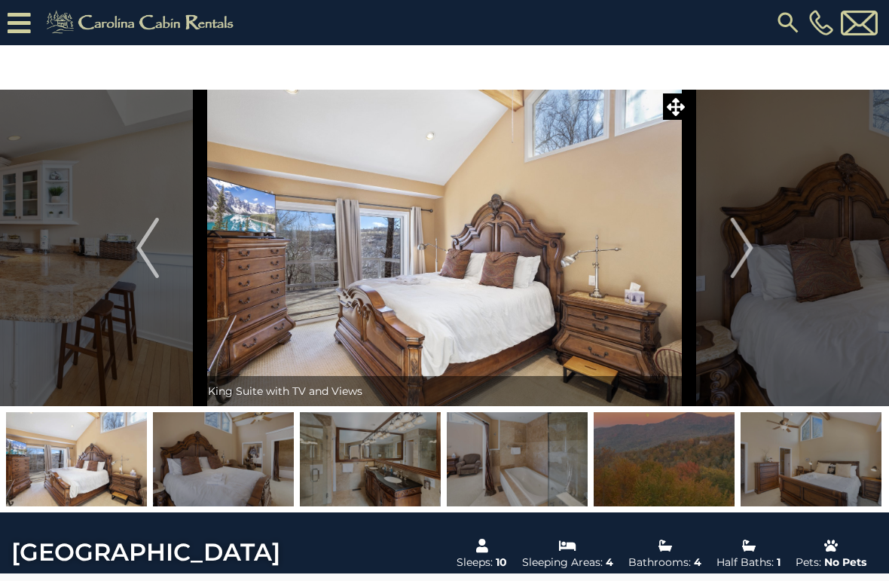
click at [744, 243] on img "Next" at bounding box center [741, 248] width 23 height 60
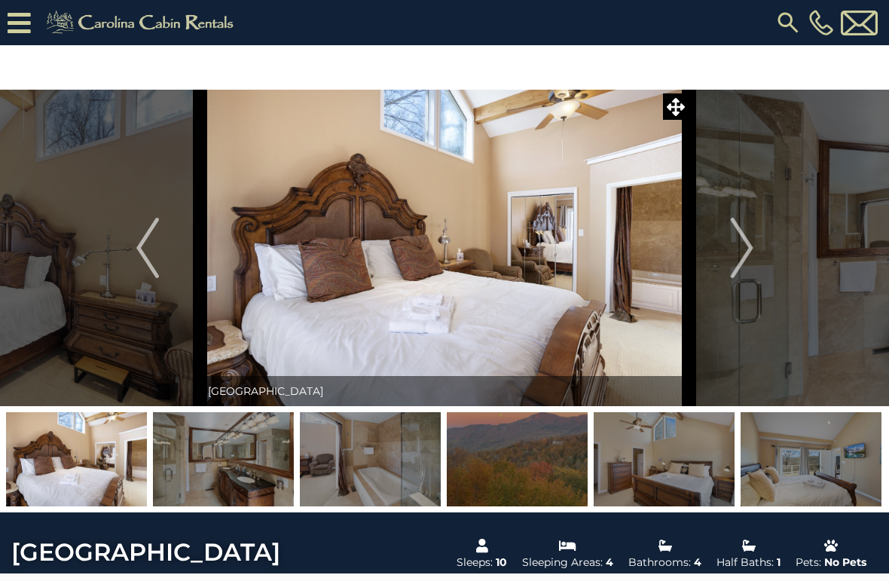
click at [750, 244] on img "Next" at bounding box center [741, 248] width 23 height 60
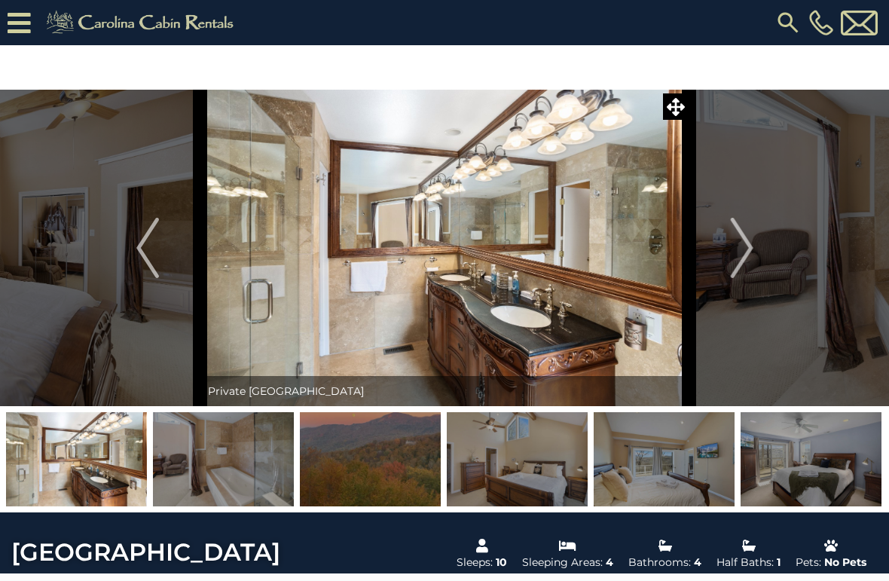
click at [738, 249] on img "Next" at bounding box center [741, 248] width 23 height 60
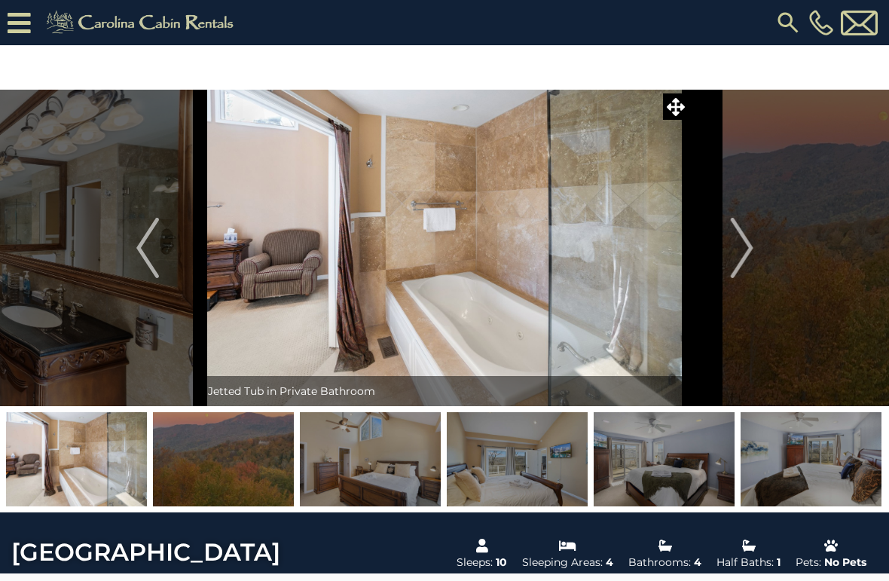
click at [732, 250] on img "Next" at bounding box center [741, 248] width 23 height 60
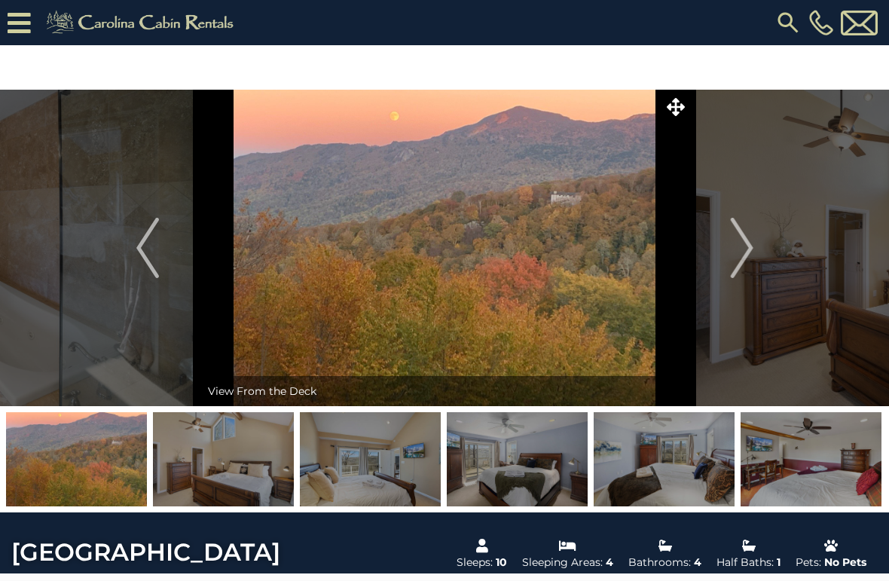
click at [742, 245] on img "Next" at bounding box center [741, 248] width 23 height 60
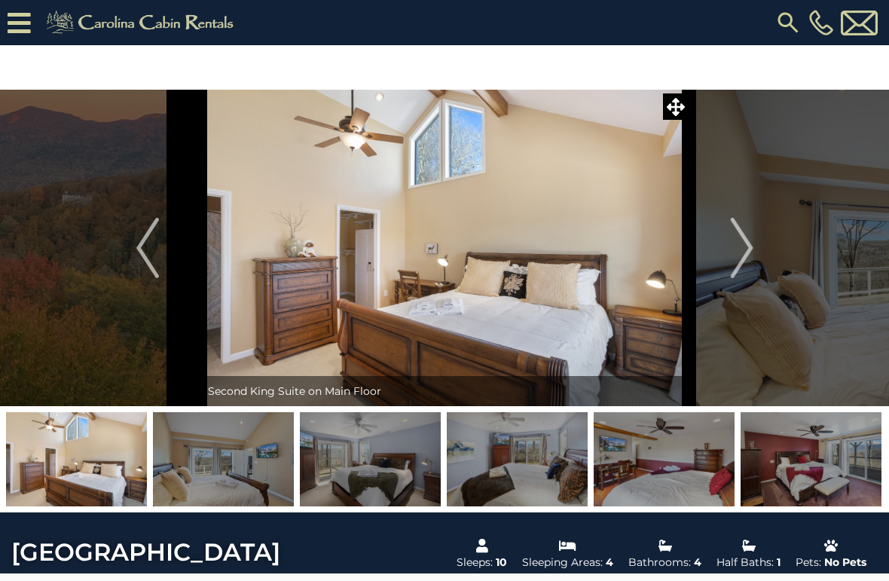
click at [744, 242] on img "Next" at bounding box center [741, 248] width 23 height 60
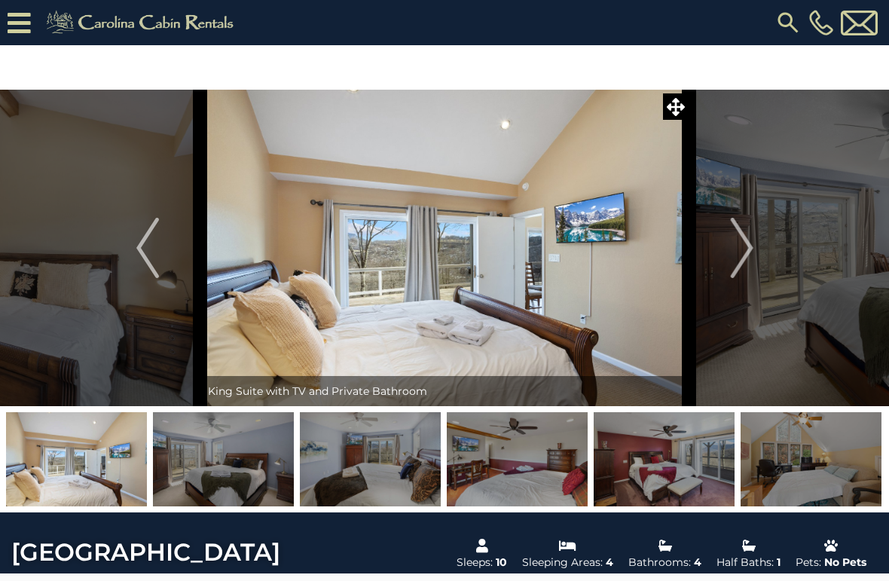
click at [742, 244] on img "Next" at bounding box center [741, 248] width 23 height 60
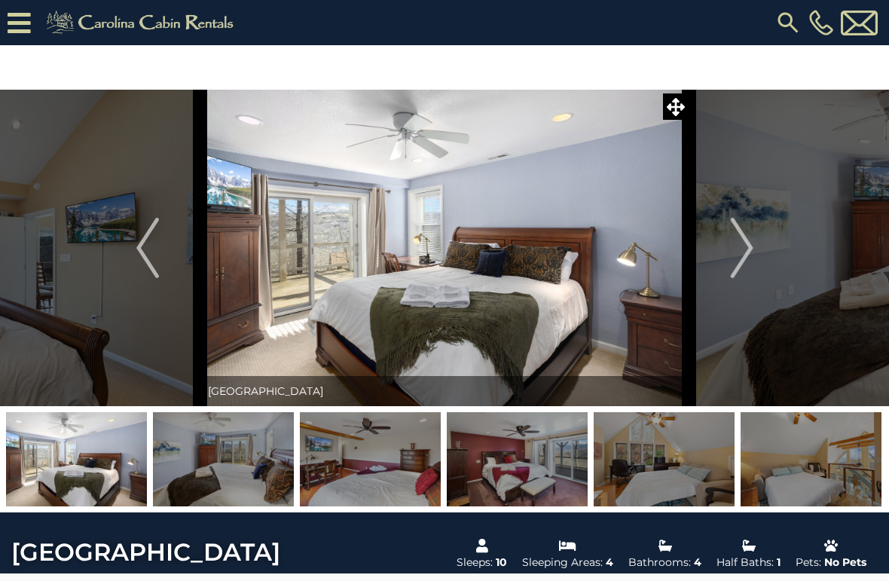
click at [741, 247] on img "Next" at bounding box center [741, 248] width 23 height 60
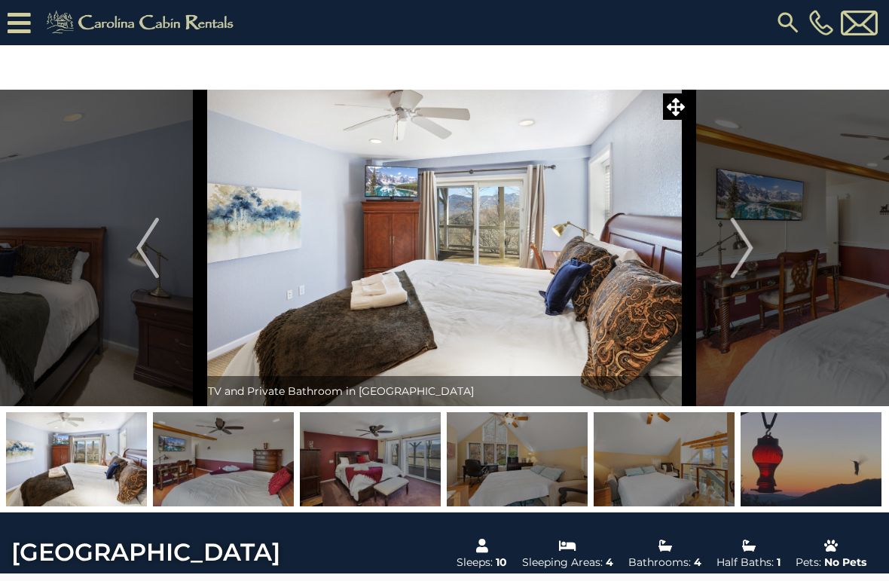
click at [733, 253] on img "Next" at bounding box center [741, 248] width 23 height 60
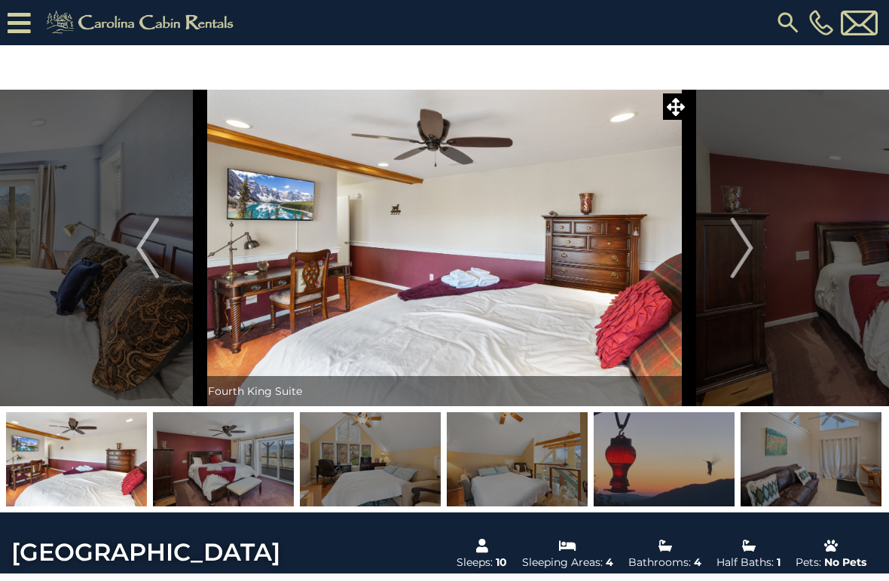
click at [749, 241] on img "Next" at bounding box center [741, 248] width 23 height 60
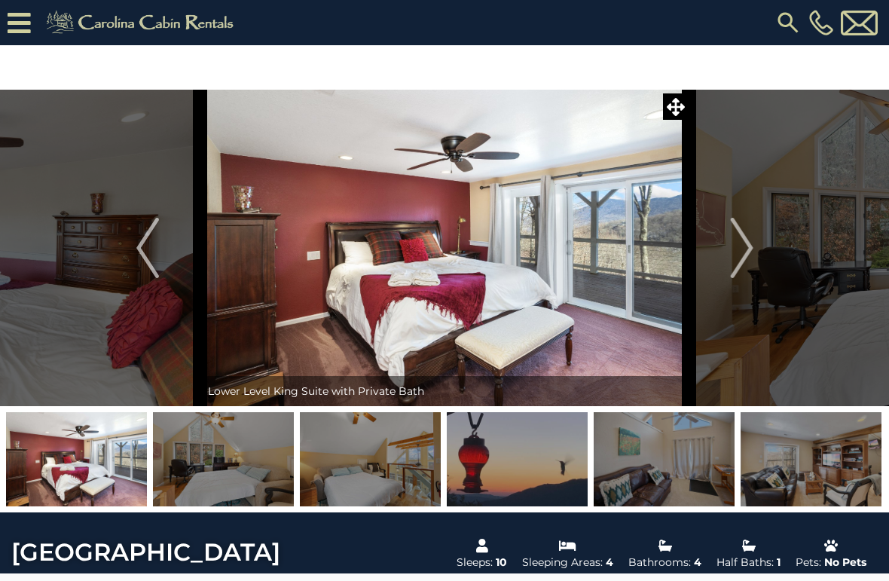
click at [745, 246] on img "Next" at bounding box center [741, 248] width 23 height 60
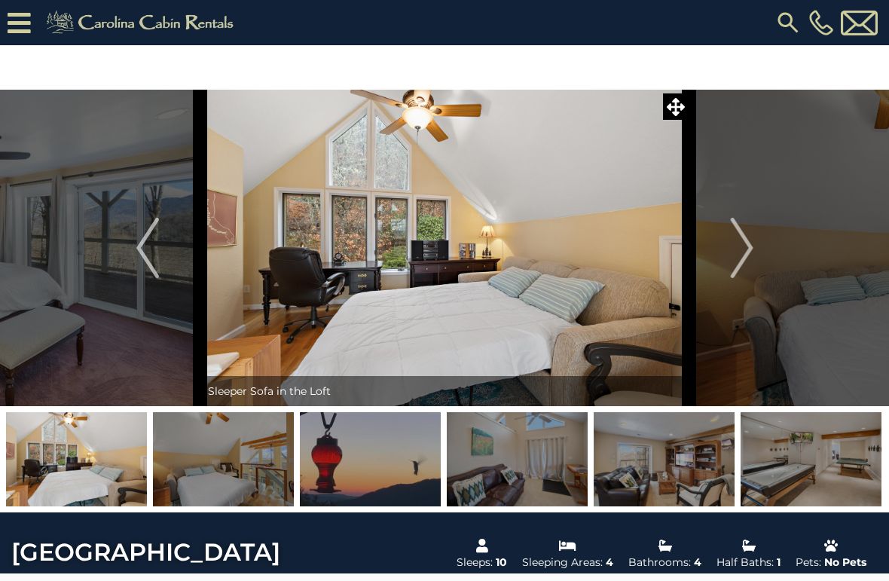
click at [740, 246] on img "Next" at bounding box center [741, 248] width 23 height 60
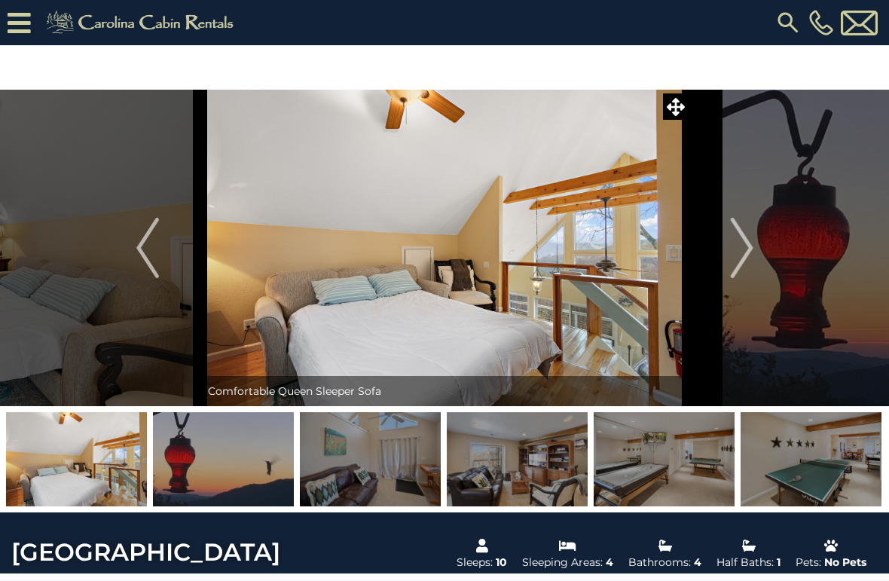
click at [750, 243] on img "Next" at bounding box center [741, 248] width 23 height 60
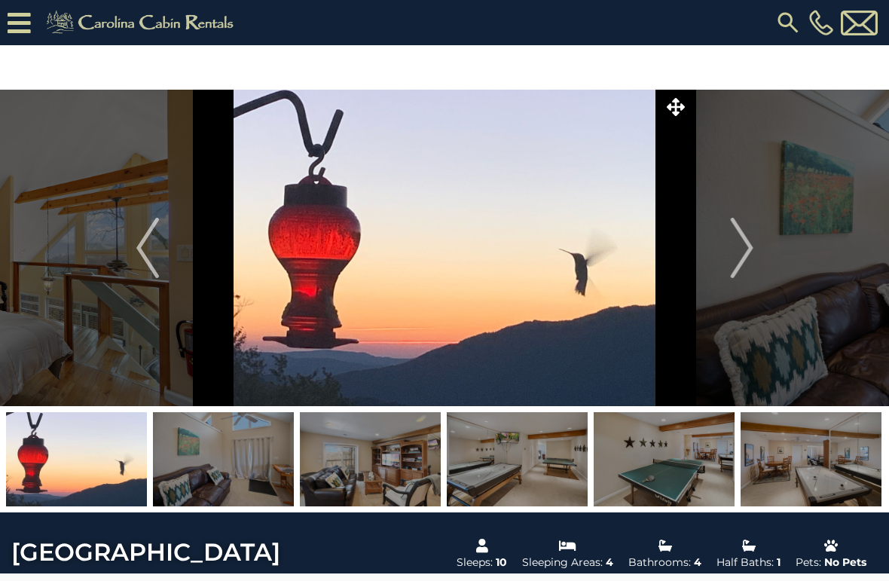
click at [759, 234] on button "Next" at bounding box center [741, 248] width 105 height 316
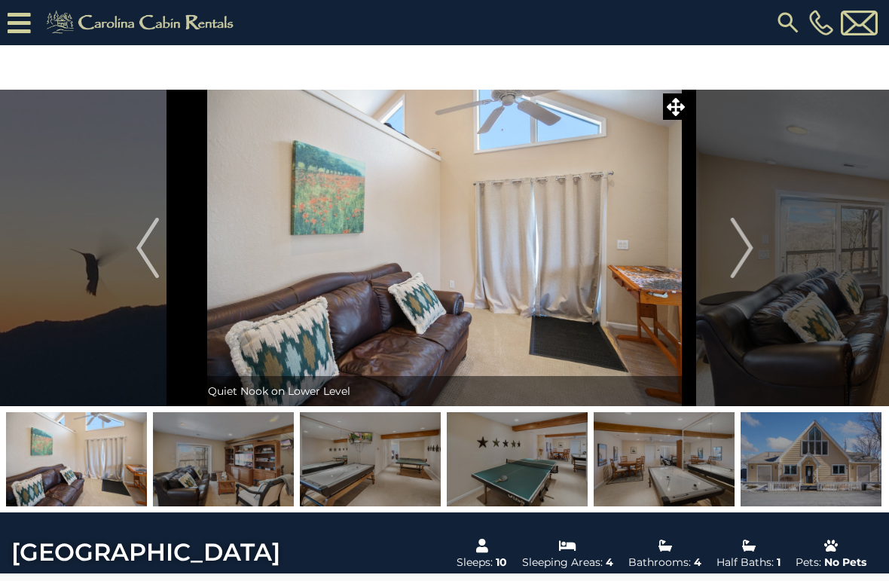
click at [750, 240] on img "Next" at bounding box center [741, 248] width 23 height 60
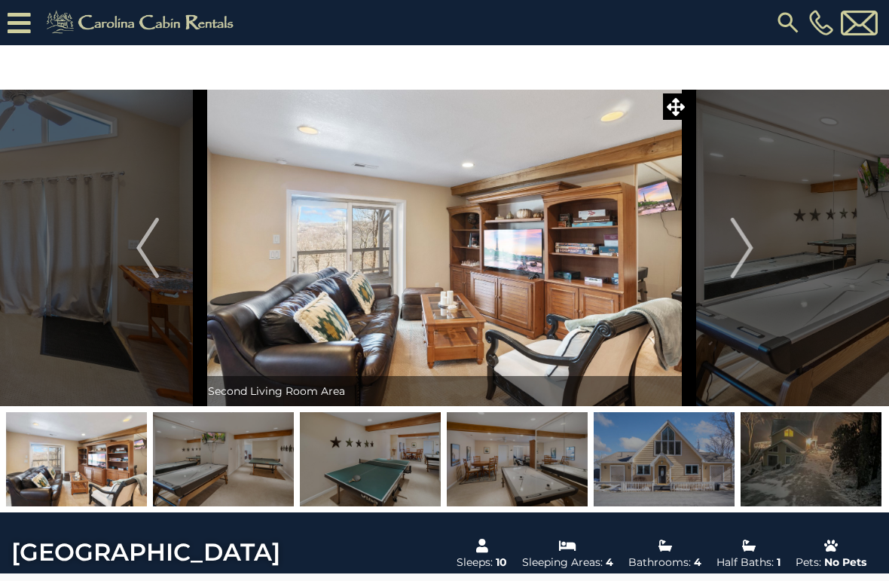
click at [747, 241] on img "Next" at bounding box center [741, 248] width 23 height 60
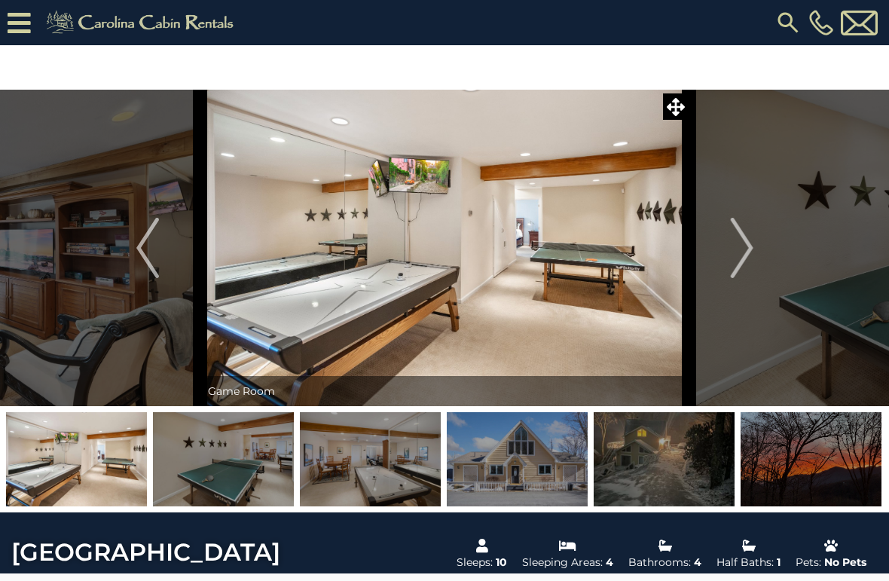
click at [738, 242] on img "Next" at bounding box center [741, 248] width 23 height 60
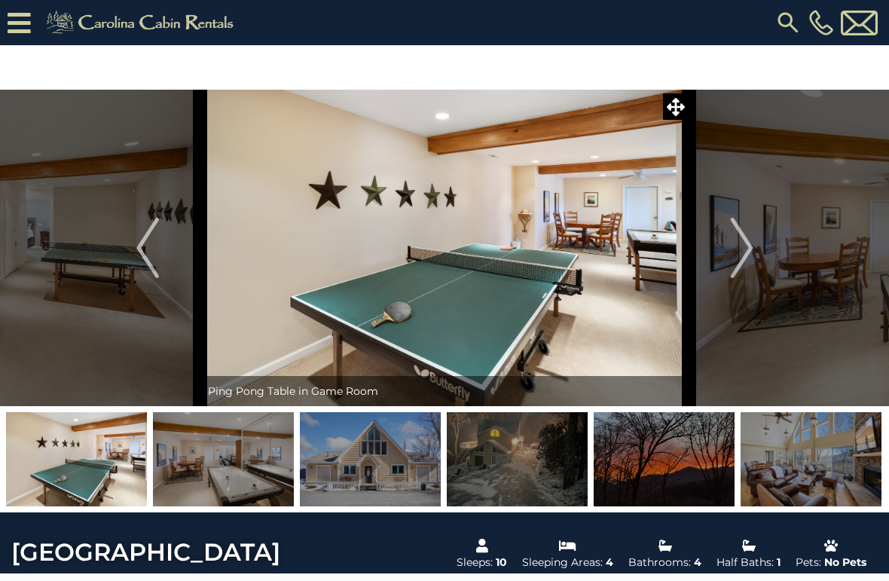
click at [744, 240] on img "Next" at bounding box center [741, 248] width 23 height 60
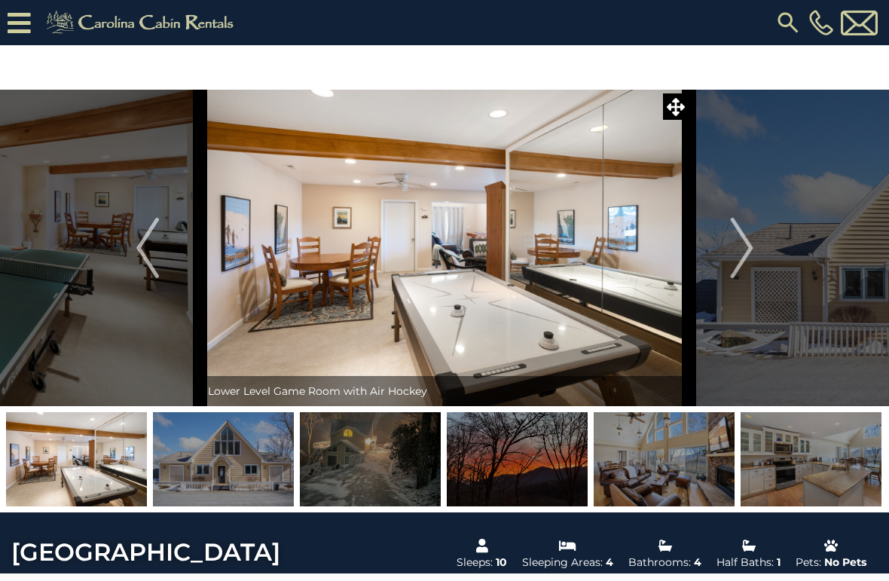
click at [747, 240] on img "Next" at bounding box center [741, 248] width 23 height 60
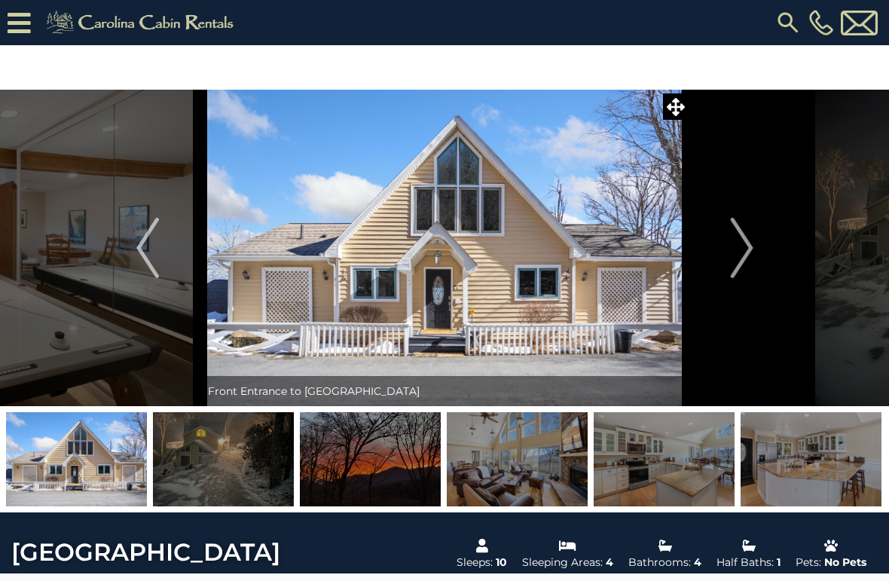
click at [738, 249] on img "Next" at bounding box center [741, 248] width 23 height 60
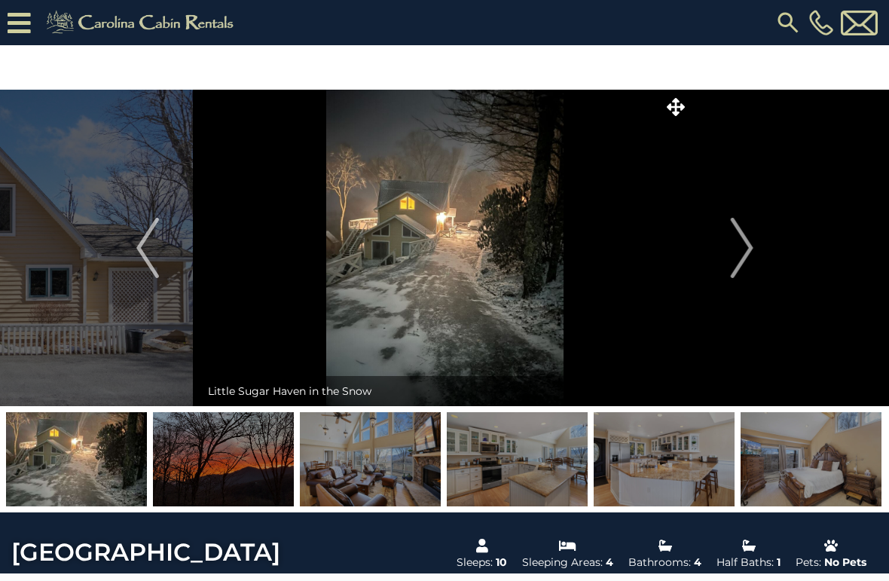
click at [754, 243] on button "Next" at bounding box center [741, 248] width 105 height 316
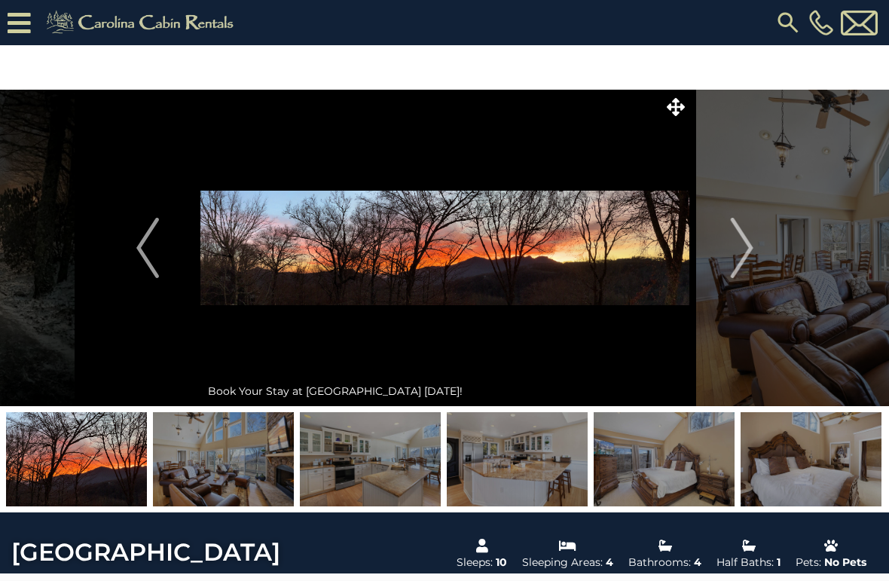
click at [138, 261] on img "Previous" at bounding box center [147, 248] width 23 height 60
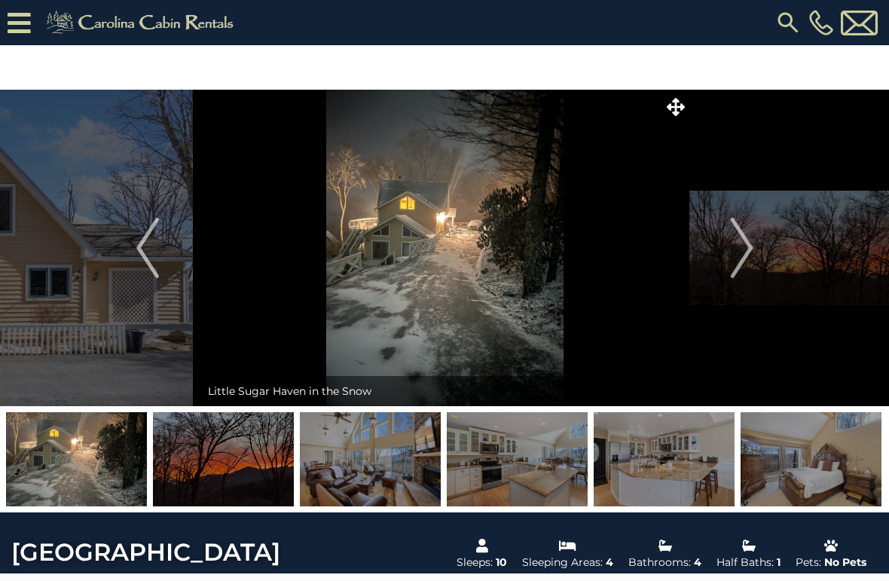
click at [759, 238] on button "Next" at bounding box center [741, 248] width 105 height 316
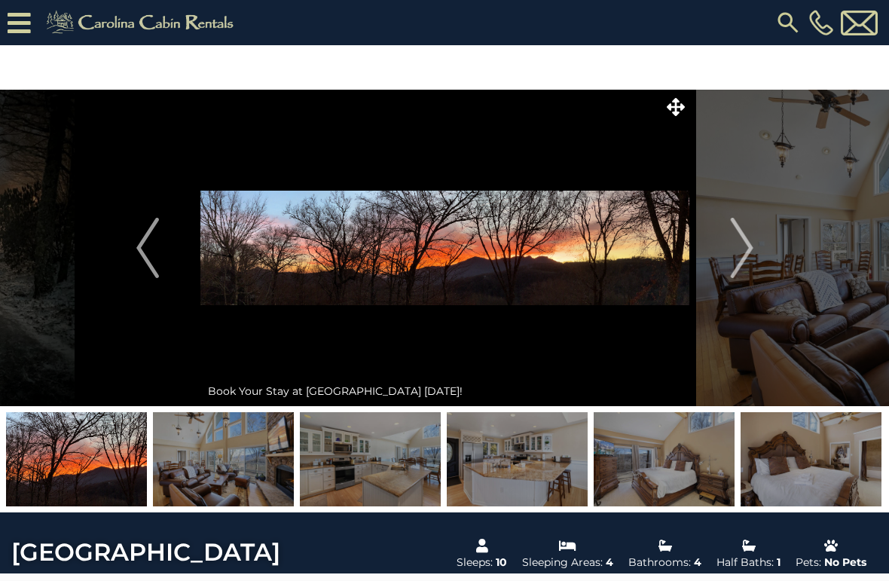
click at [747, 243] on img "Next" at bounding box center [741, 248] width 23 height 60
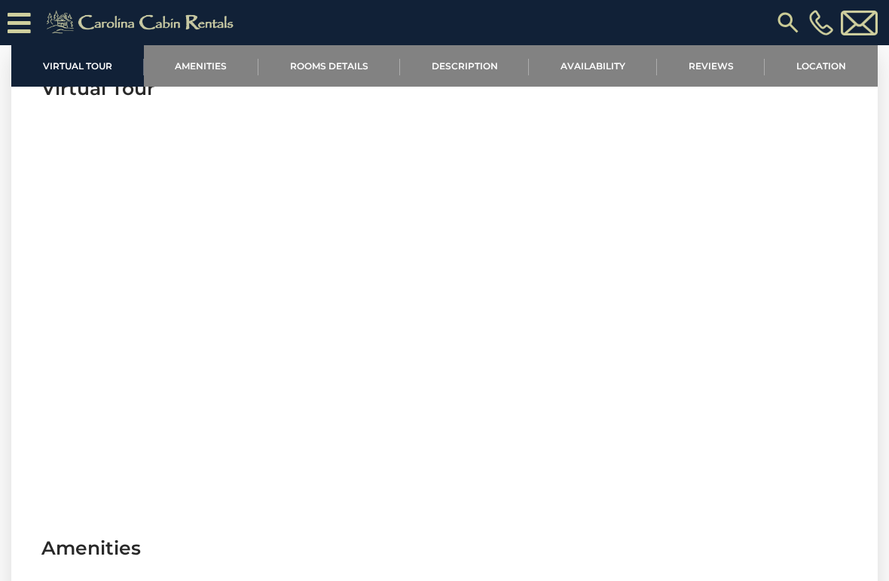
scroll to position [545, 0]
